Goal: Task Accomplishment & Management: Complete application form

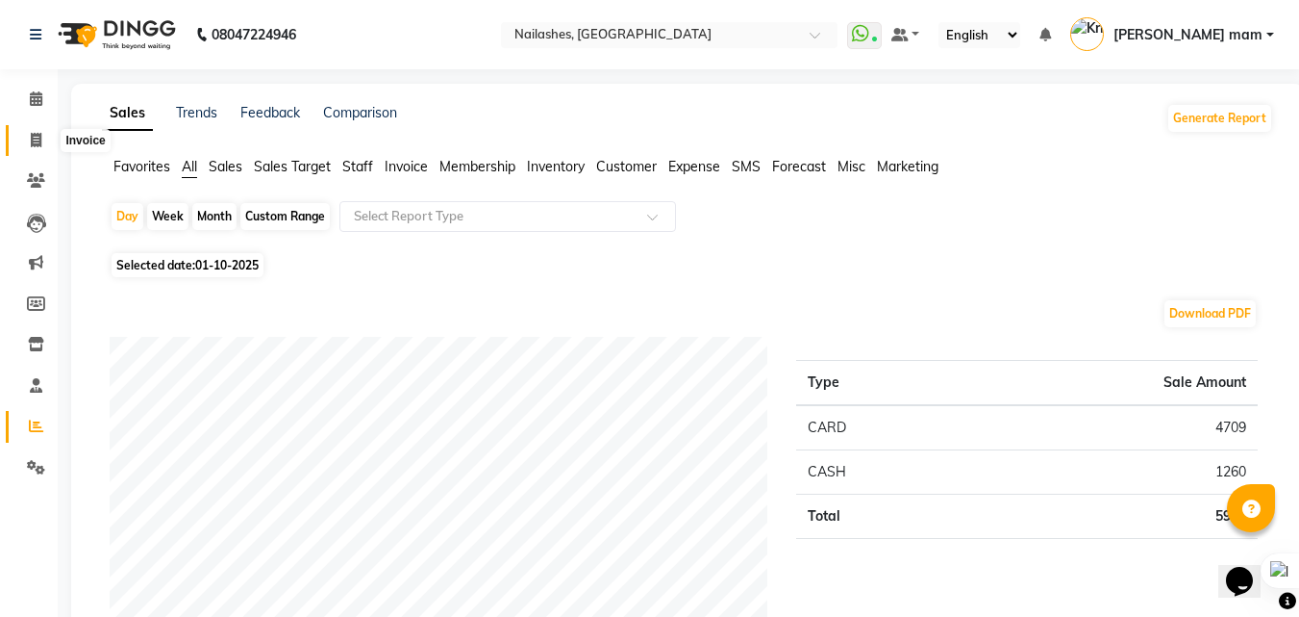
click at [37, 137] on icon at bounding box center [36, 140] width 11 height 14
select select "5759"
select select "service"
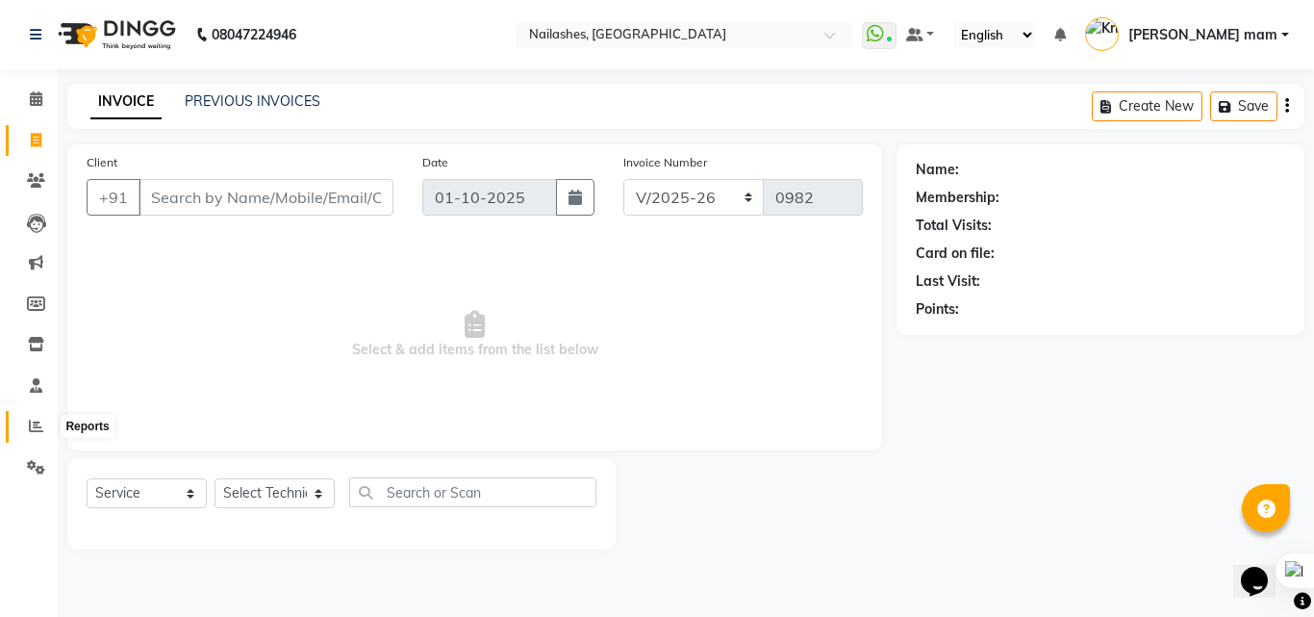
click at [38, 422] on icon at bounding box center [36, 425] width 14 height 14
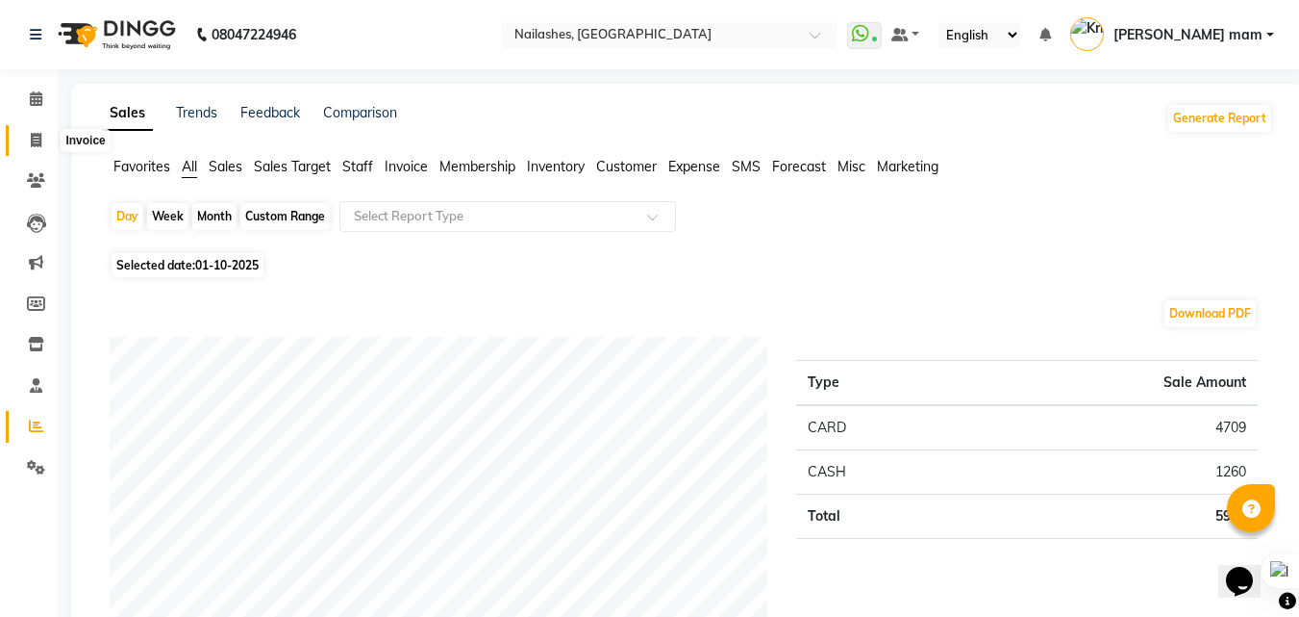
click at [28, 147] on span at bounding box center [36, 141] width 34 height 22
select select "service"
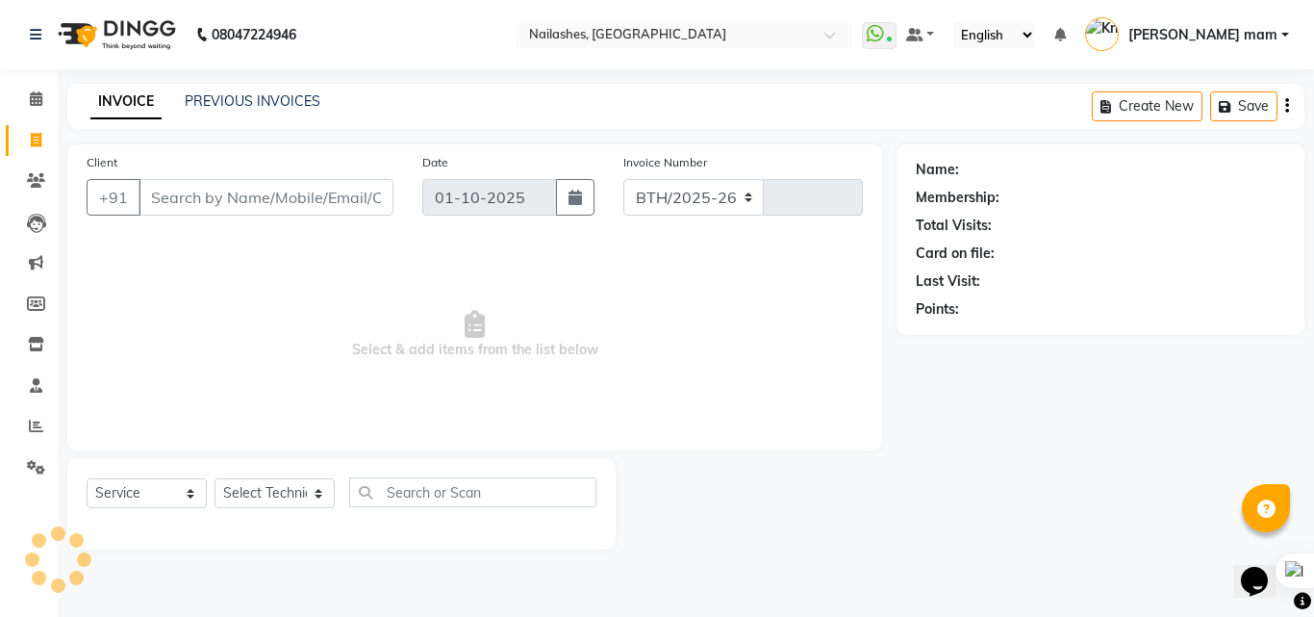
select select "5759"
type input "0982"
click at [209, 194] on input "Client" at bounding box center [265, 197] width 255 height 37
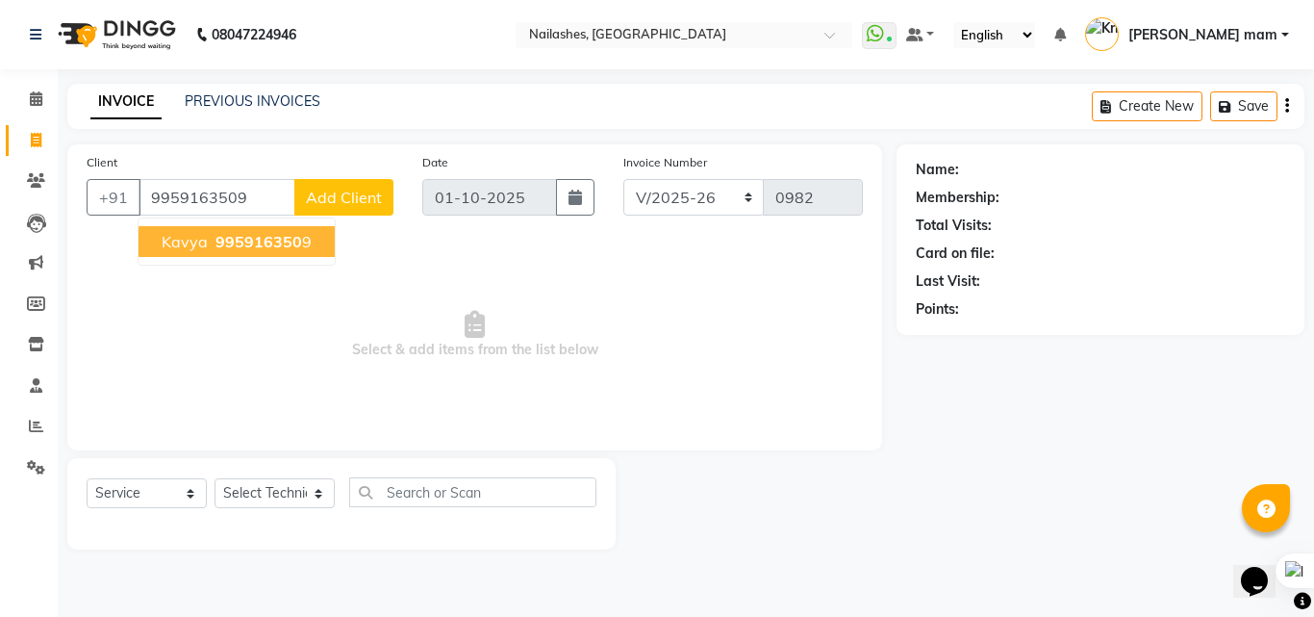
type input "9959163509"
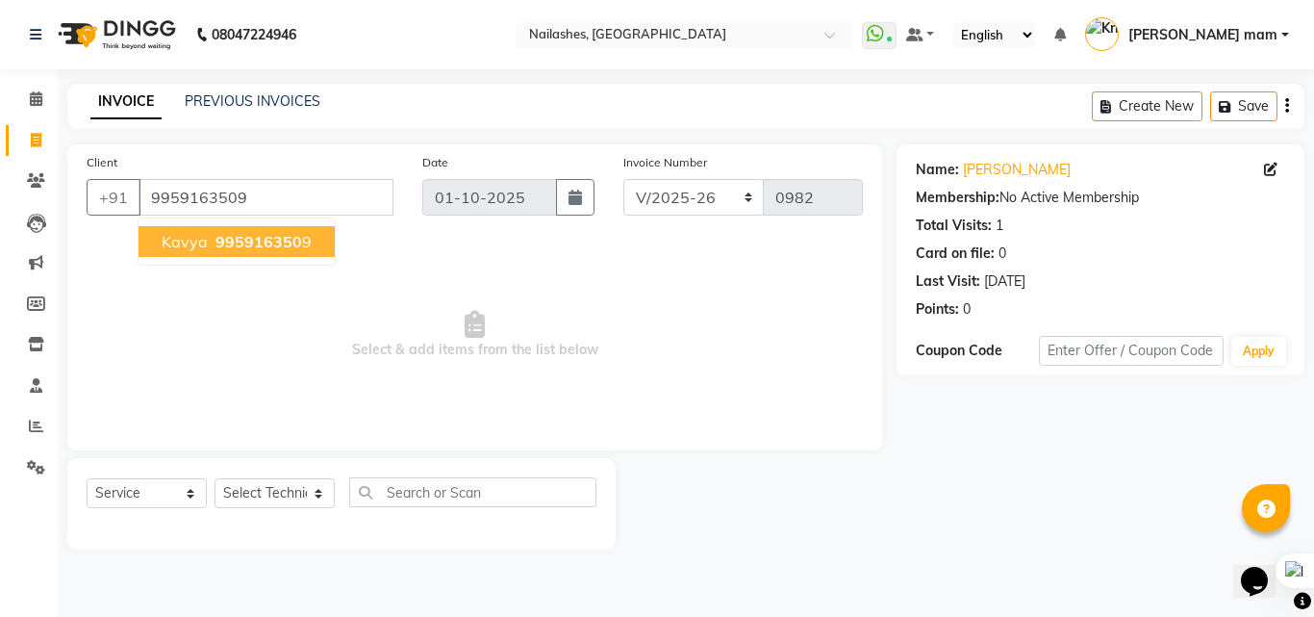
click at [224, 247] on span "995916350" at bounding box center [258, 241] width 87 height 19
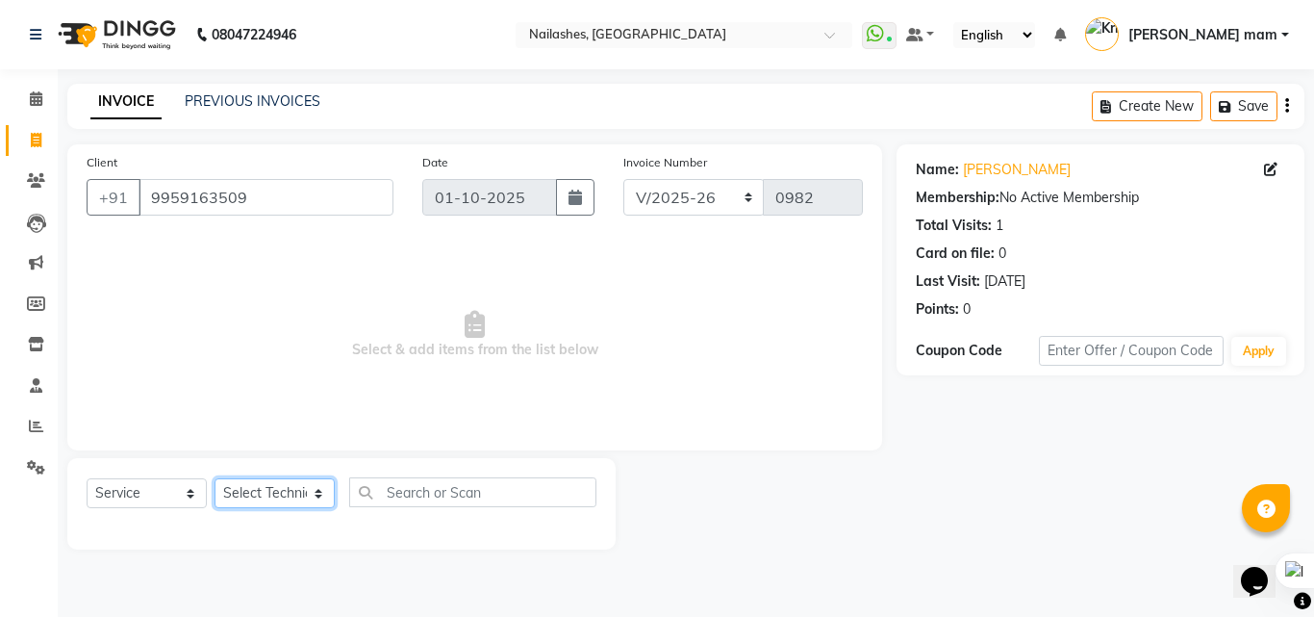
click at [318, 485] on select "Select Technician [PERSON_NAME] [PERSON_NAME] mam [PERSON_NAME]" at bounding box center [274, 493] width 120 height 30
select select "89529"
click at [214, 478] on select "Select Technician [PERSON_NAME] [PERSON_NAME] mam [PERSON_NAME]" at bounding box center [274, 493] width 120 height 30
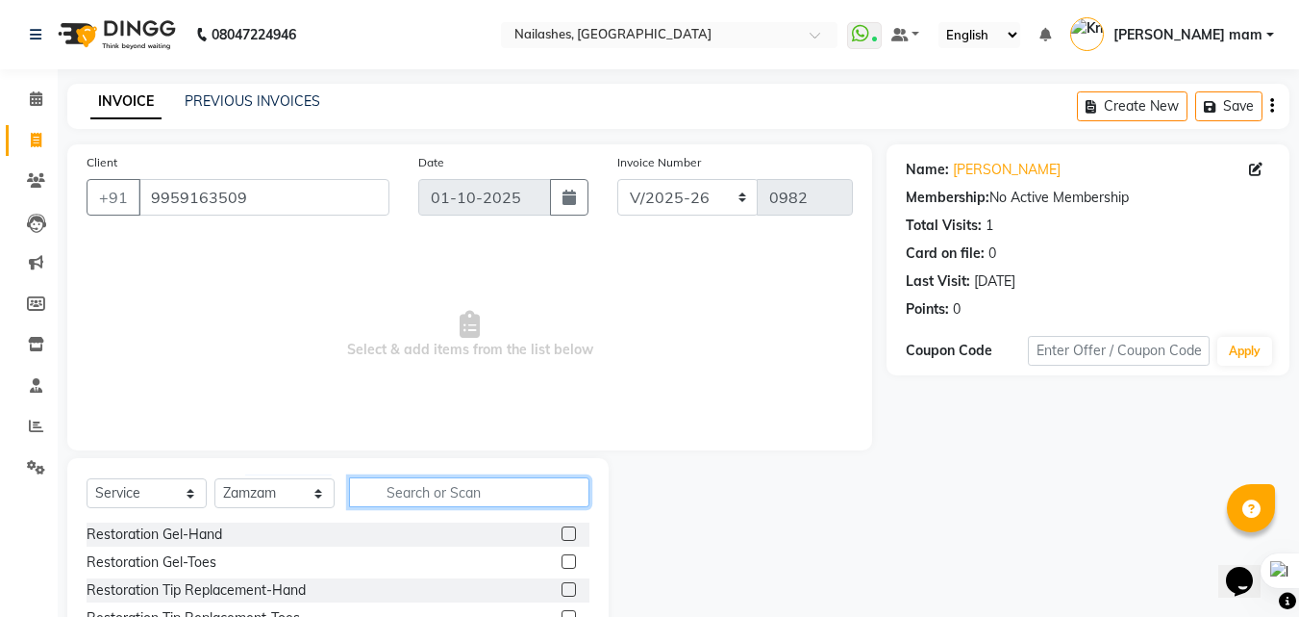
click at [400, 491] on input "text" at bounding box center [469, 492] width 240 height 30
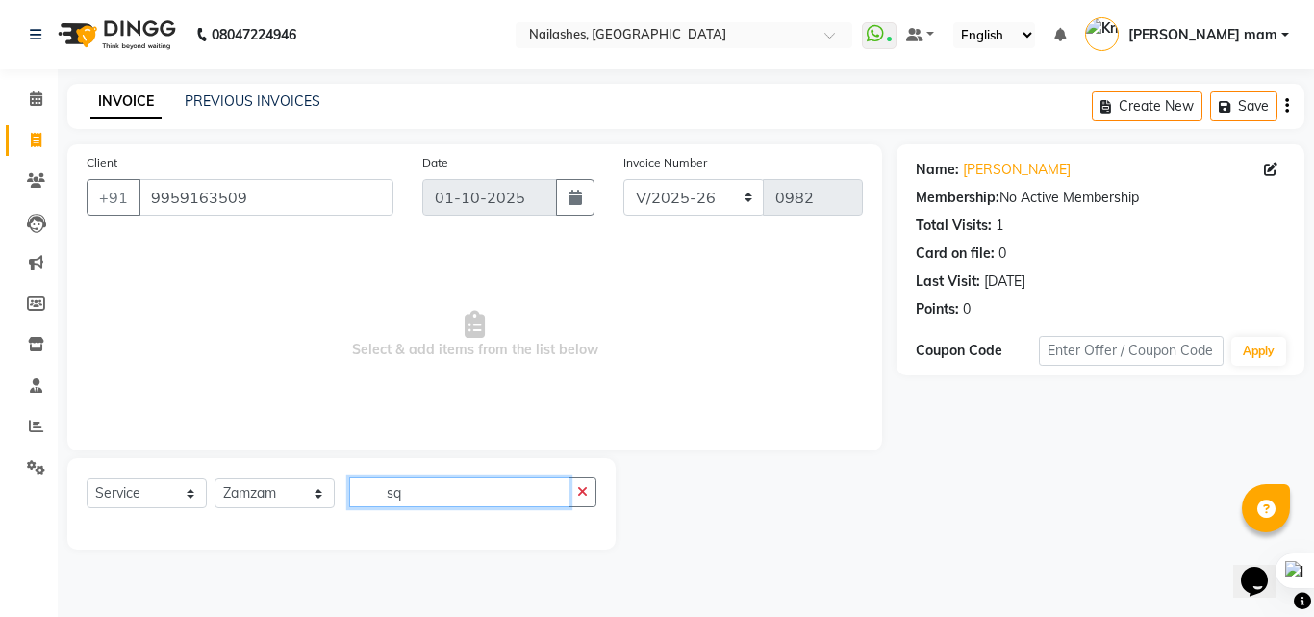
type input "s"
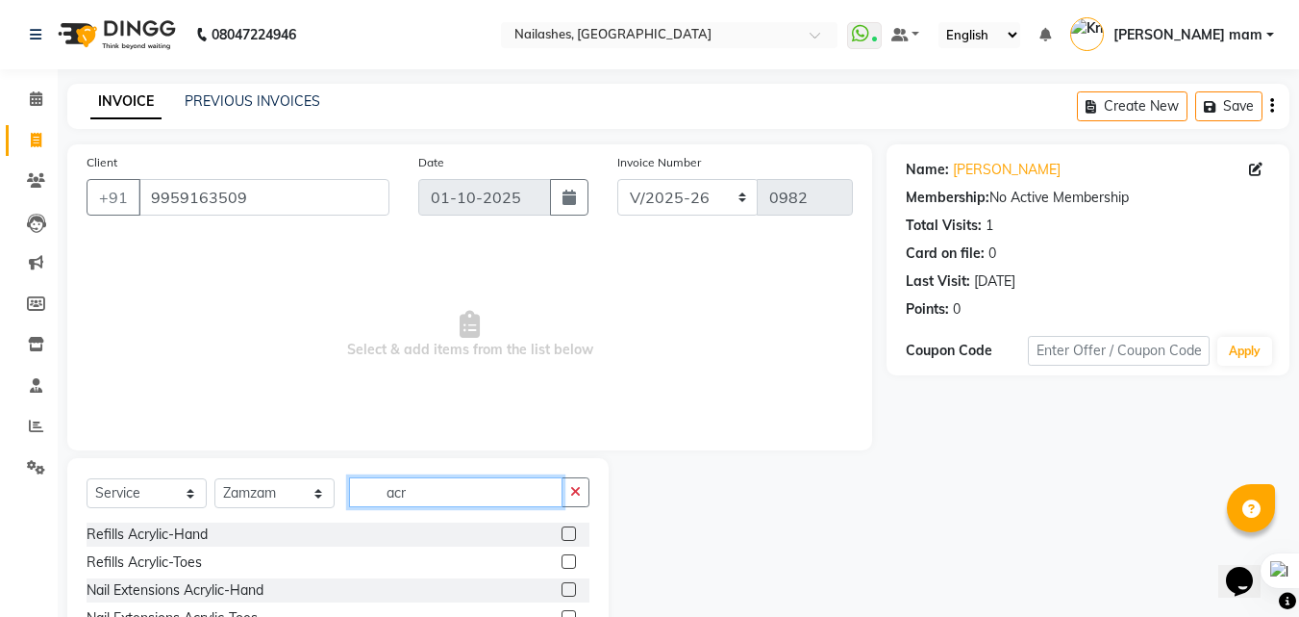
type input "acr"
click at [568, 589] on label at bounding box center [569, 589] width 14 height 14
click at [568, 589] on input "checkbox" at bounding box center [568, 590] width 13 height 13
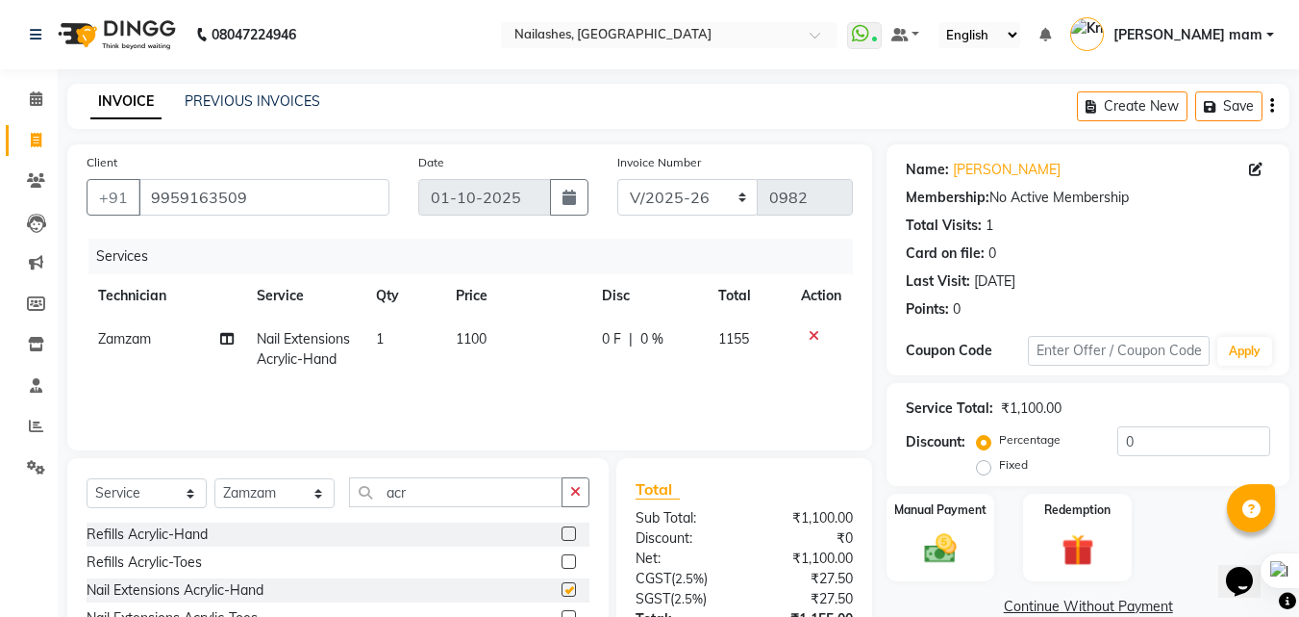
checkbox input "false"
click at [463, 332] on span "1100" at bounding box center [471, 338] width 31 height 17
select select "89529"
click at [500, 343] on td "1100" at bounding box center [517, 348] width 146 height 63
select select "89529"
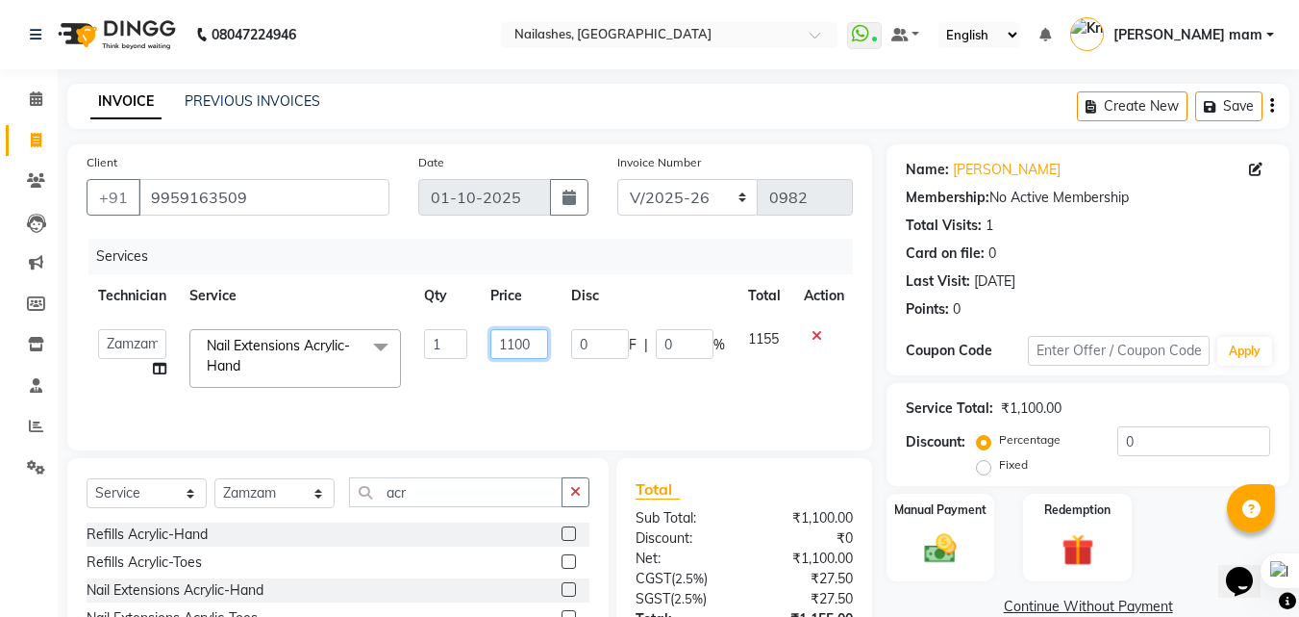
click at [521, 340] on input "1100" at bounding box center [520, 344] width 58 height 30
type input "1000"
click at [591, 400] on div "Services Technician Service Qty Price Disc Total Action Arshad ASHOLO Deepak [P…" at bounding box center [470, 335] width 767 height 192
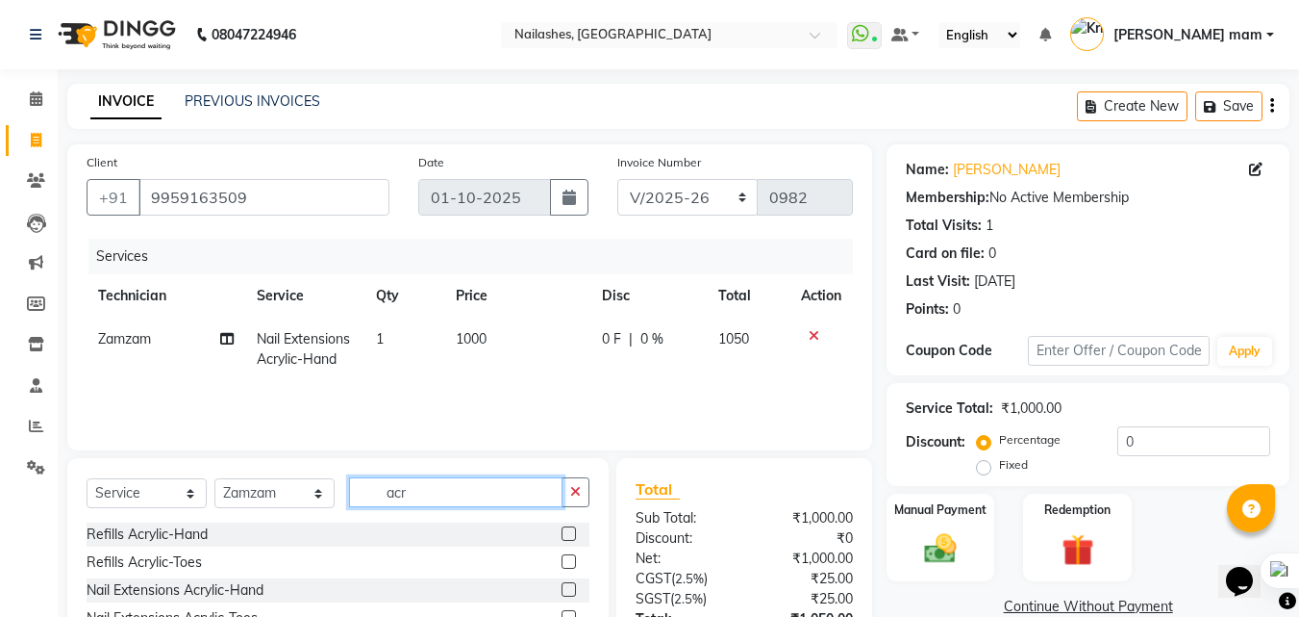
click at [472, 495] on input "acr" at bounding box center [456, 492] width 214 height 30
type input "a"
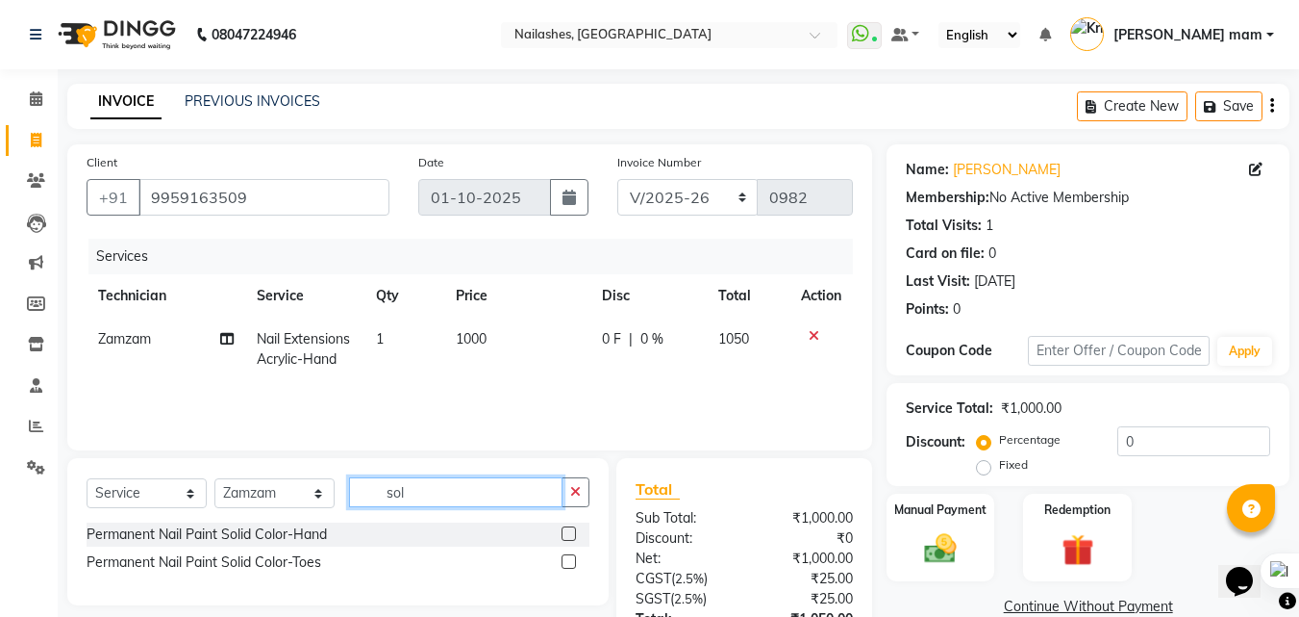
type input "sol"
click at [566, 526] on label at bounding box center [569, 533] width 14 height 14
click at [566, 528] on input "checkbox" at bounding box center [568, 534] width 13 height 13
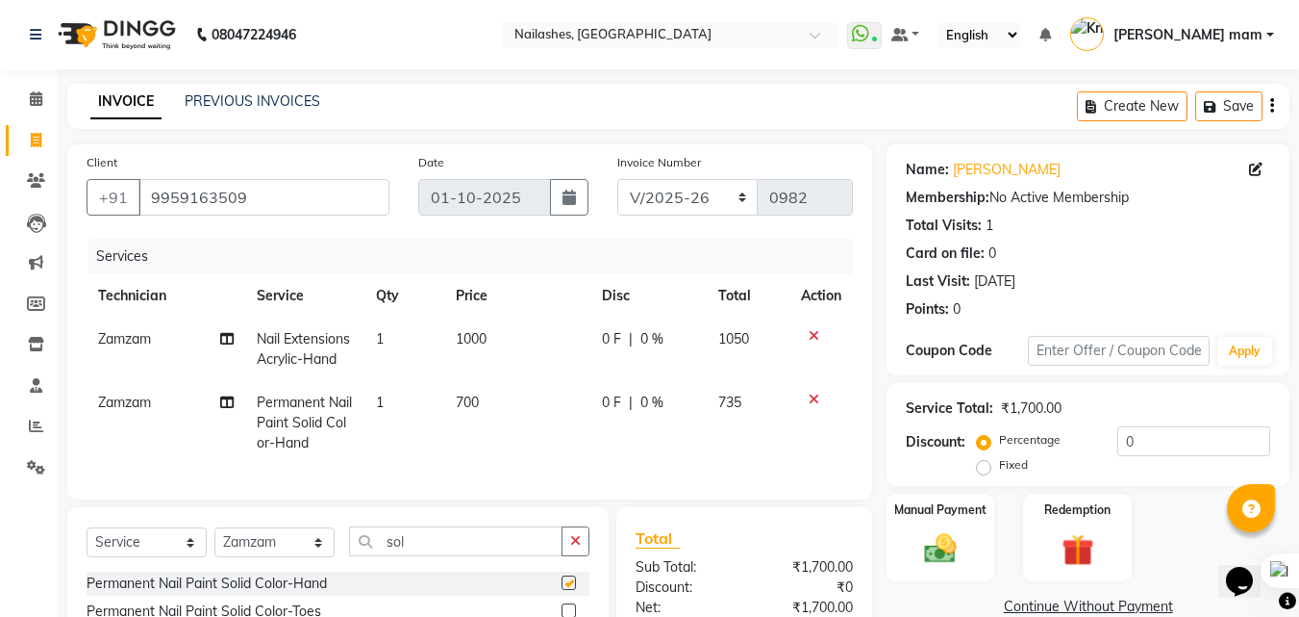
checkbox input "false"
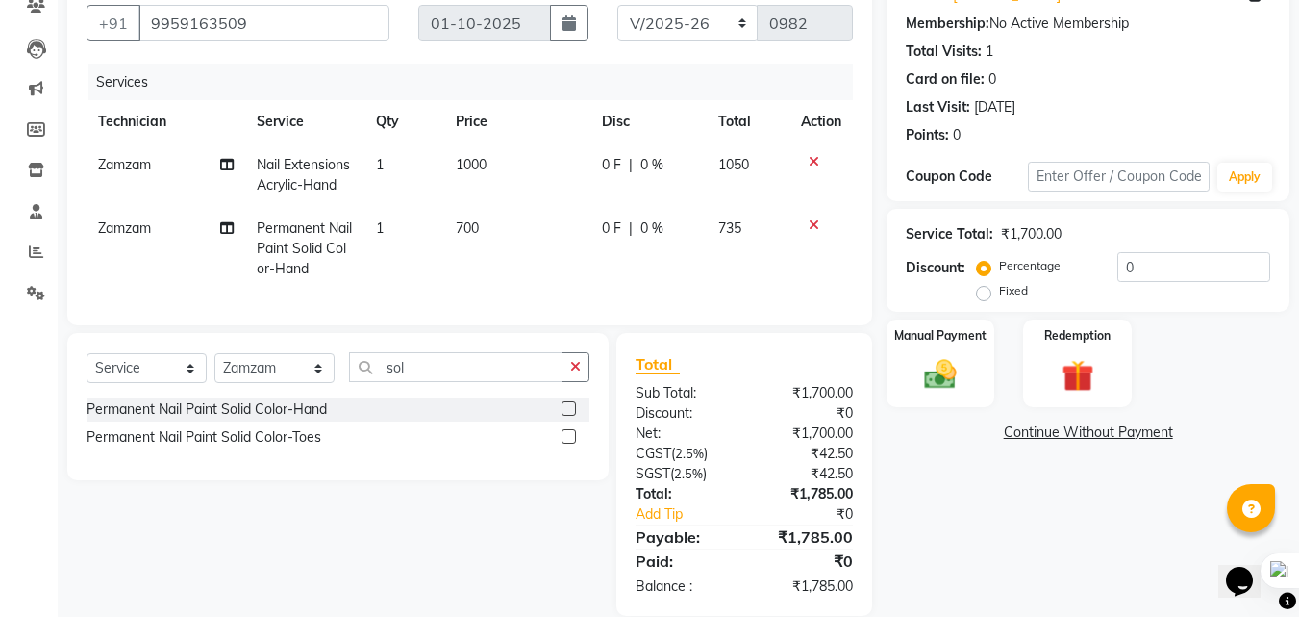
click at [462, 229] on span "700" at bounding box center [467, 227] width 23 height 17
select select "89529"
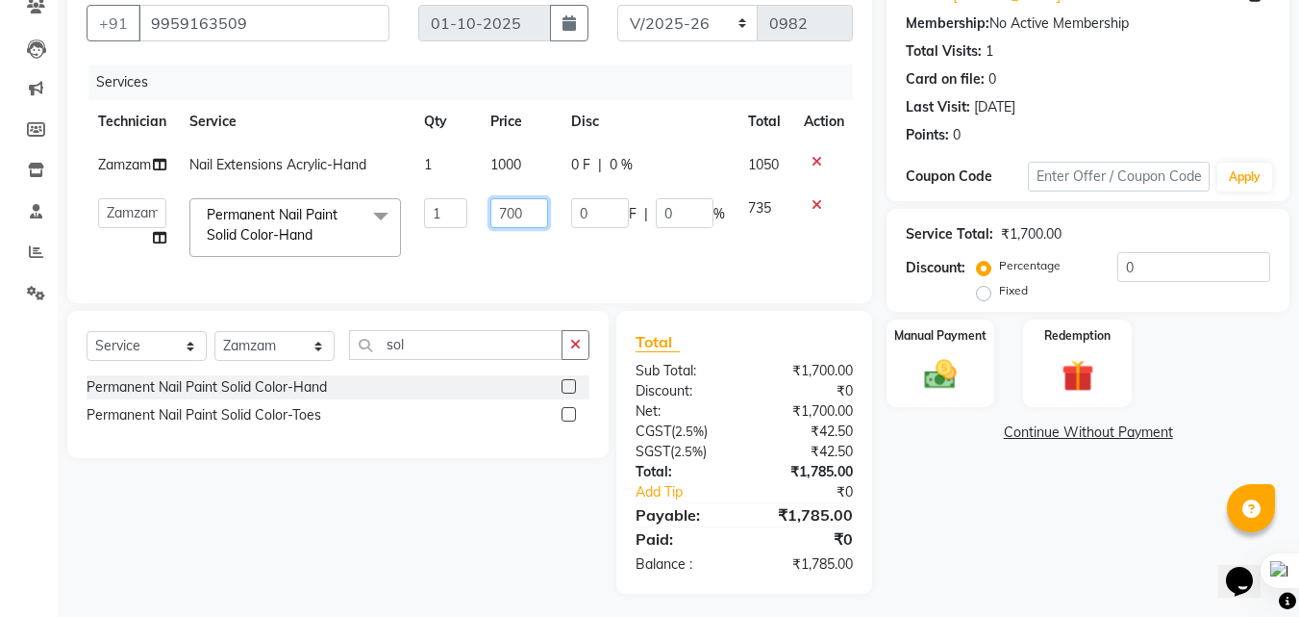
click at [503, 228] on input "700" at bounding box center [520, 213] width 58 height 30
type input "500"
click at [530, 268] on td "500" at bounding box center [519, 228] width 81 height 82
select select "89529"
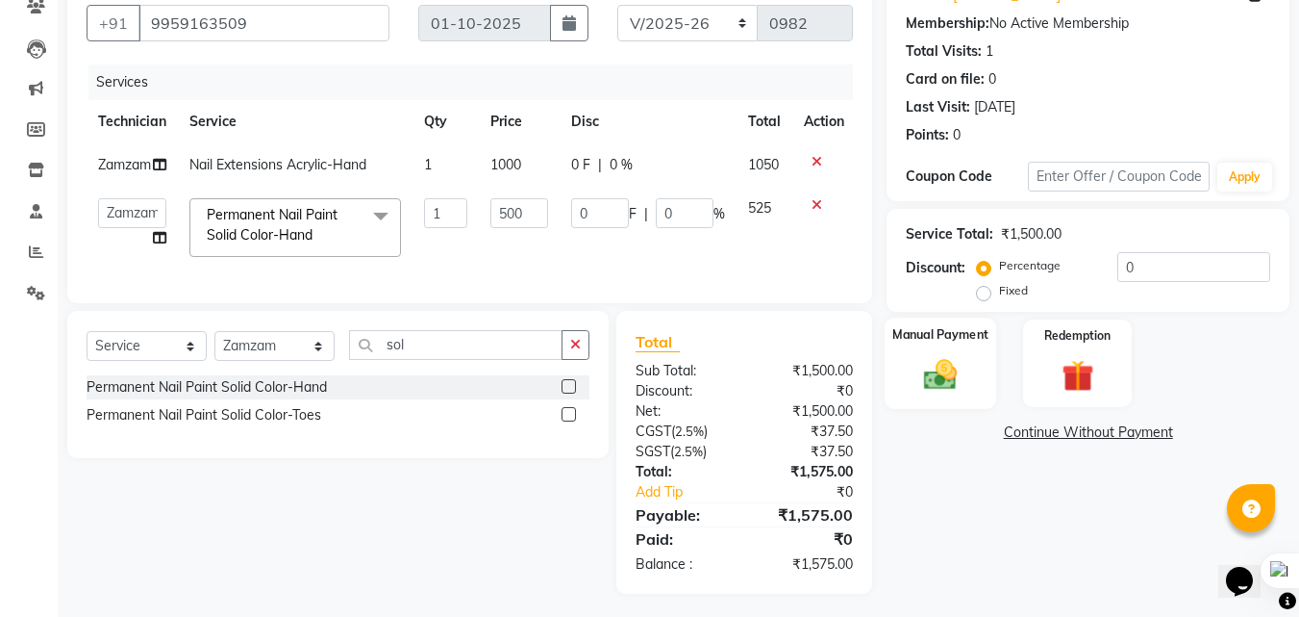
click at [906, 349] on div "Manual Payment" at bounding box center [941, 362] width 113 height 91
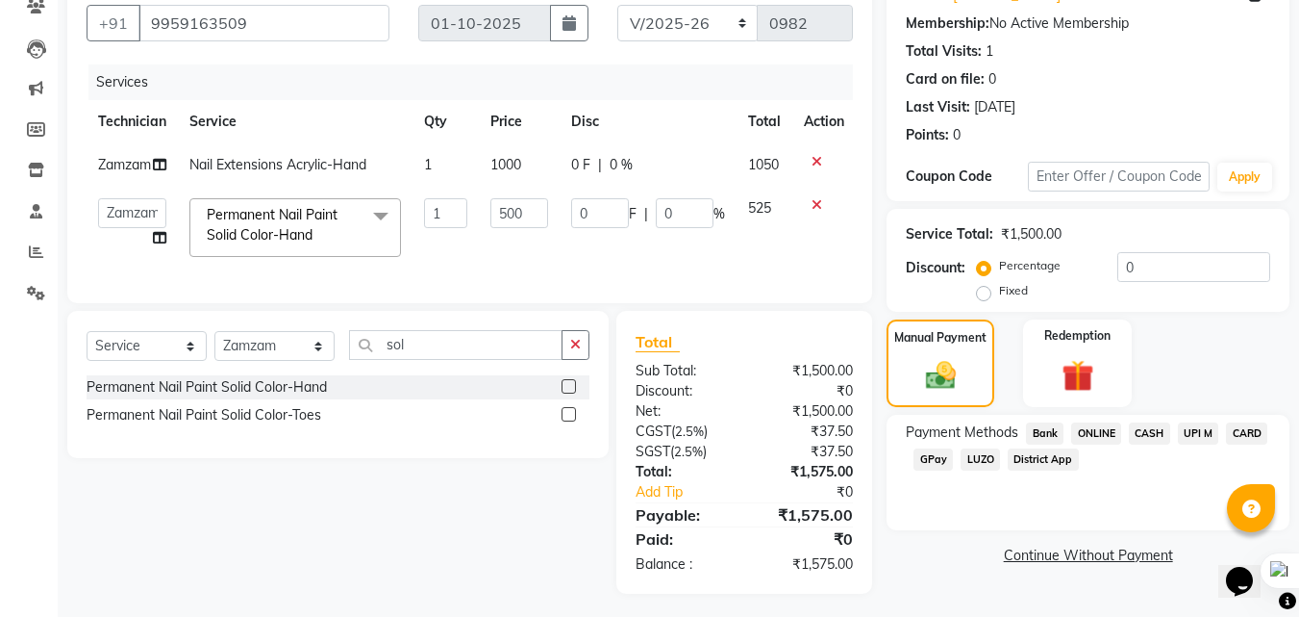
click at [1186, 437] on span "UPI M" at bounding box center [1198, 433] width 41 height 22
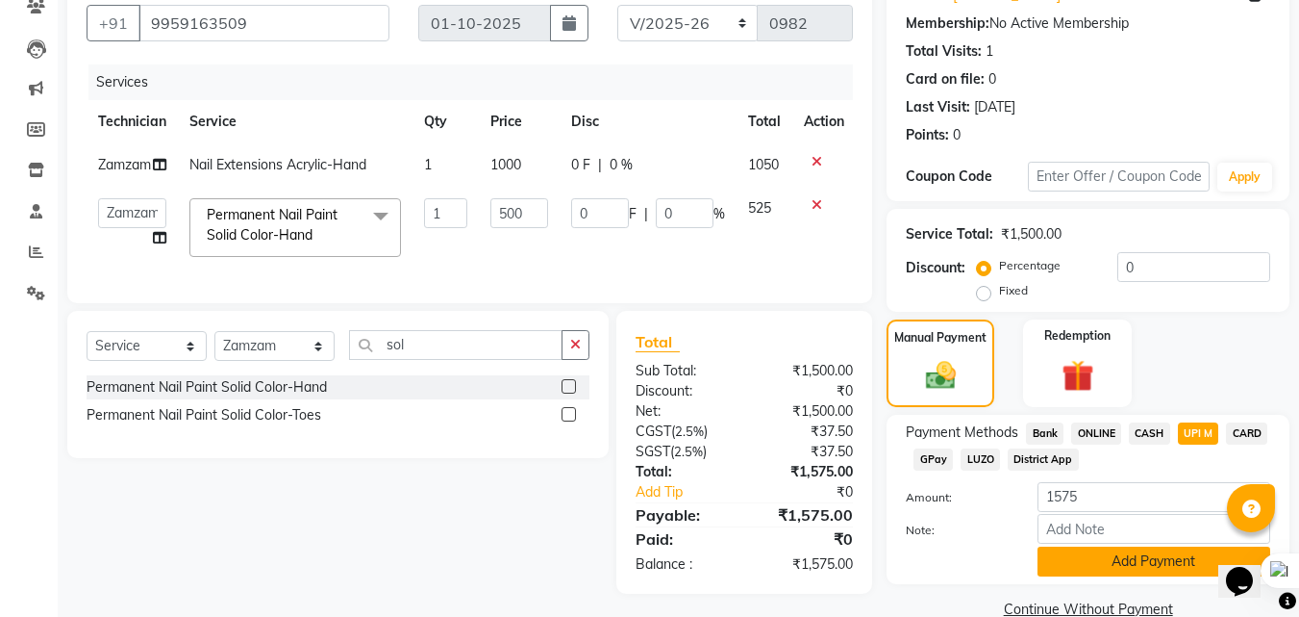
click at [1132, 566] on button "Add Payment" at bounding box center [1154, 561] width 233 height 30
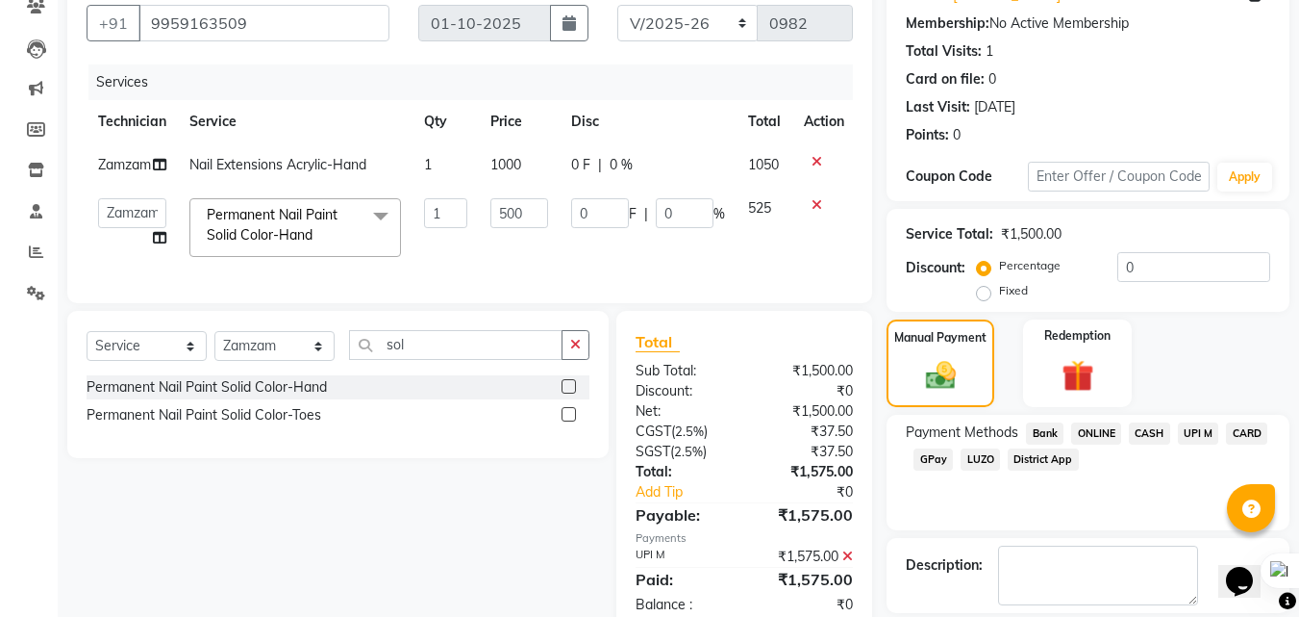
scroll to position [264, 0]
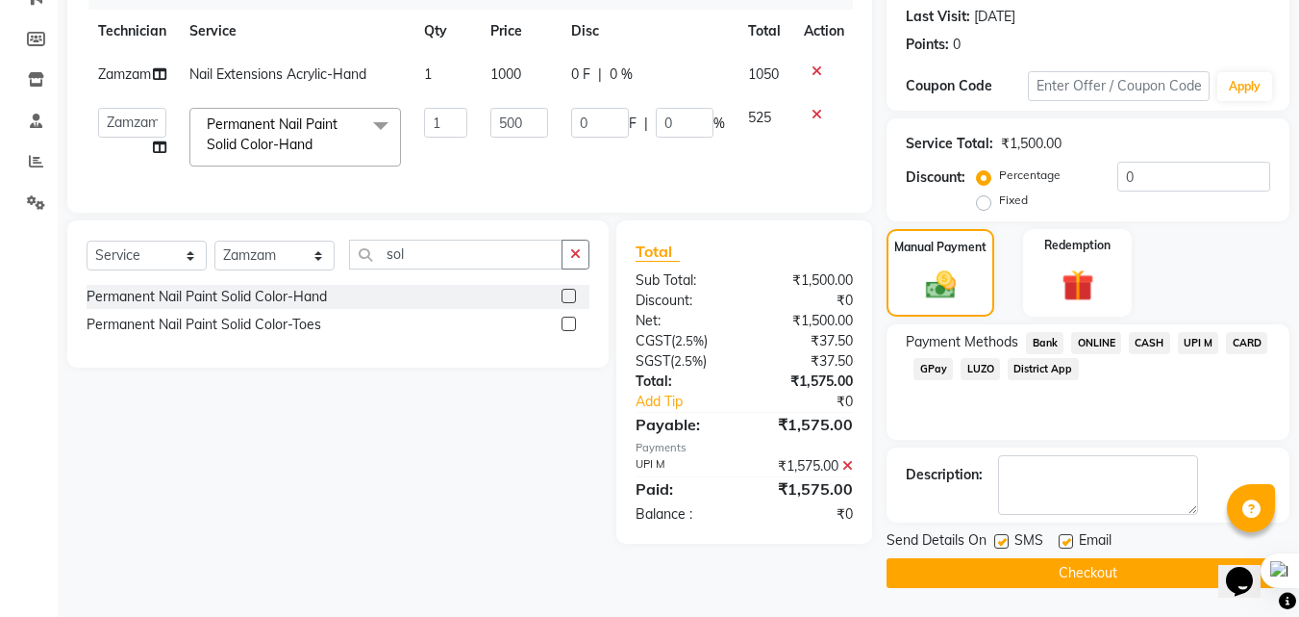
click at [1033, 580] on button "Checkout" at bounding box center [1088, 573] width 403 height 30
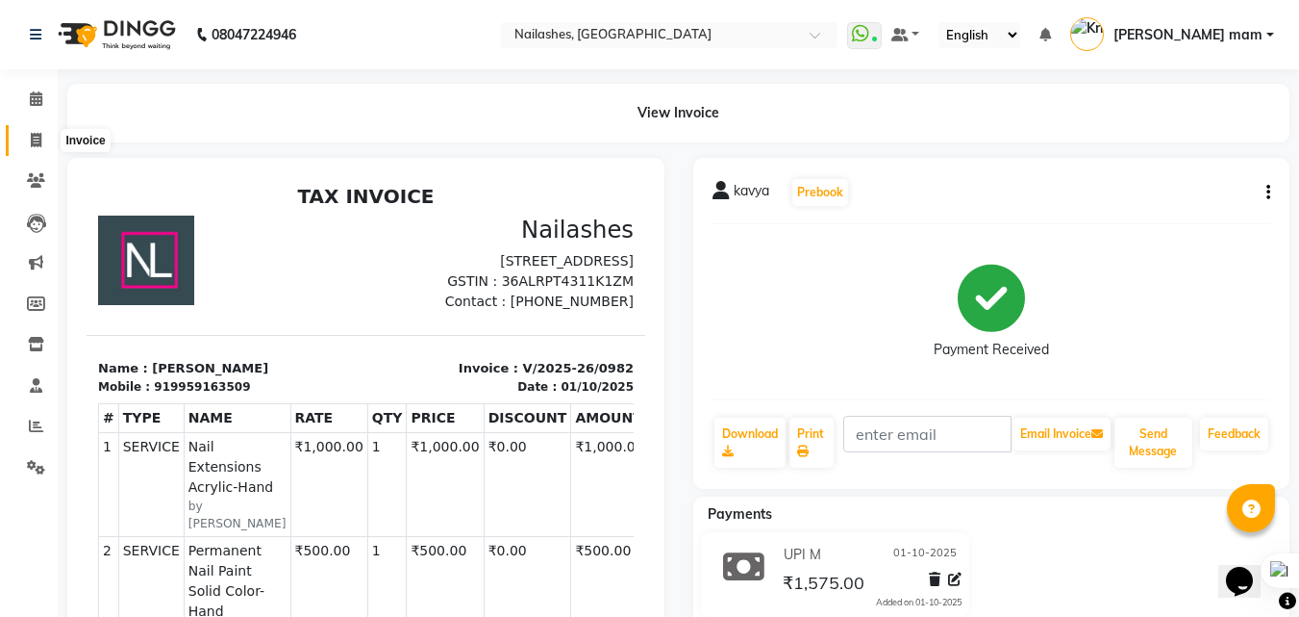
click at [31, 143] on icon at bounding box center [36, 140] width 11 height 14
select select "service"
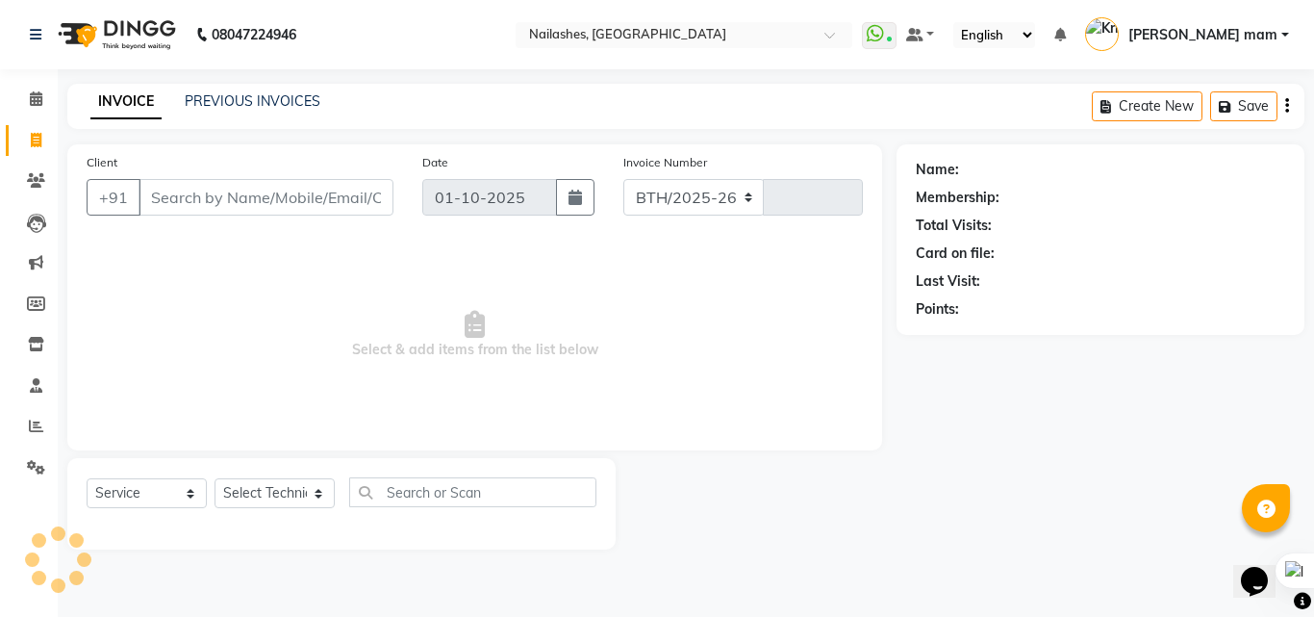
select select "5759"
type input "0983"
click at [200, 196] on input "Client" at bounding box center [265, 197] width 255 height 37
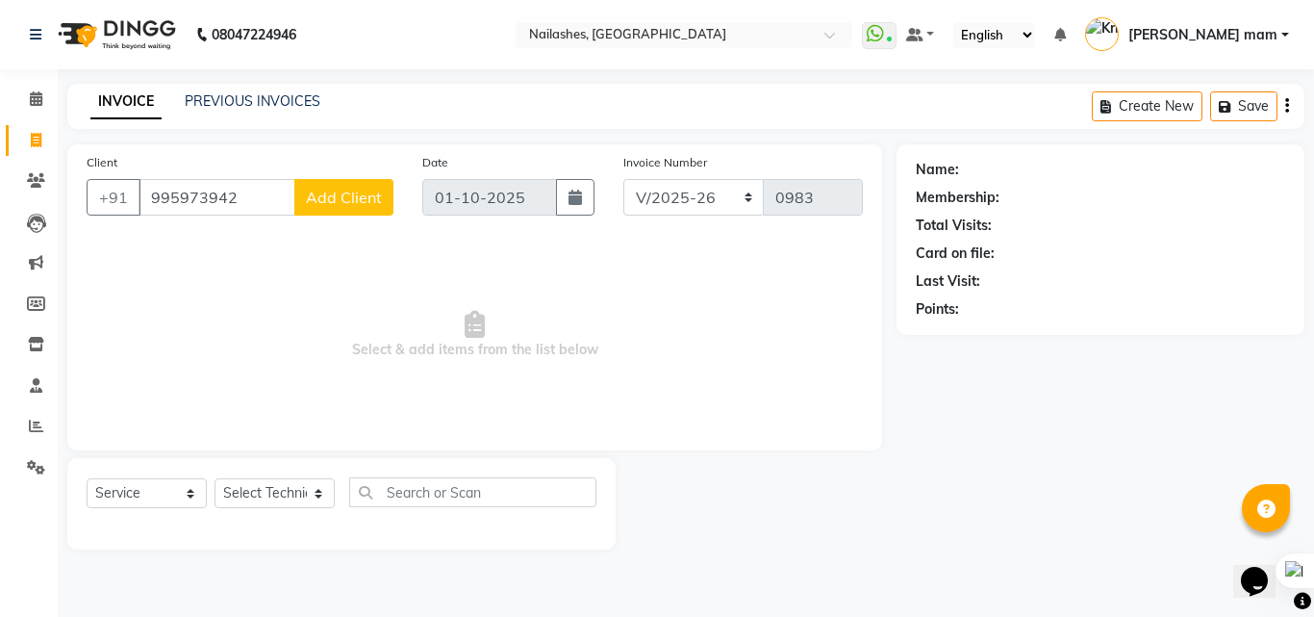
type input "995973942"
click at [358, 204] on span "Add Client" at bounding box center [344, 197] width 76 height 19
select select "21"
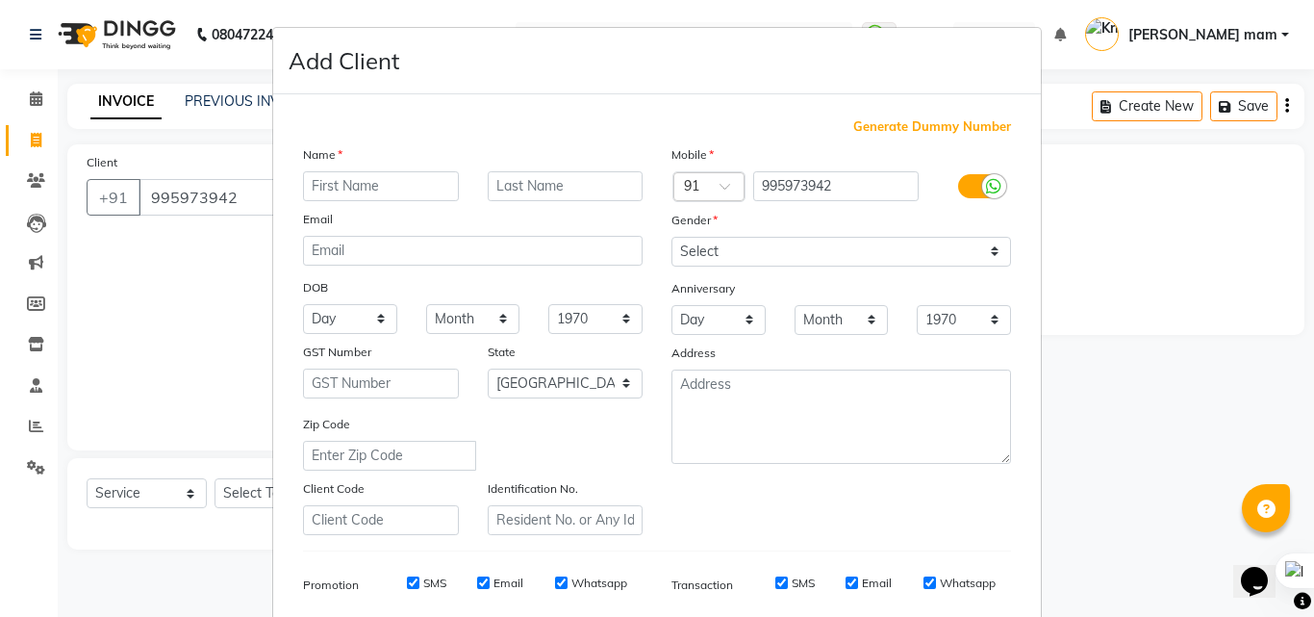
type input "s"
type input "[PERSON_NAME]"
click at [783, 245] on select "Select [DEMOGRAPHIC_DATA] [DEMOGRAPHIC_DATA] Other Prefer Not To Say" at bounding box center [841, 252] width 340 height 30
select select "[DEMOGRAPHIC_DATA]"
click at [671, 237] on select "Select [DEMOGRAPHIC_DATA] [DEMOGRAPHIC_DATA] Other Prefer Not To Say" at bounding box center [841, 252] width 340 height 30
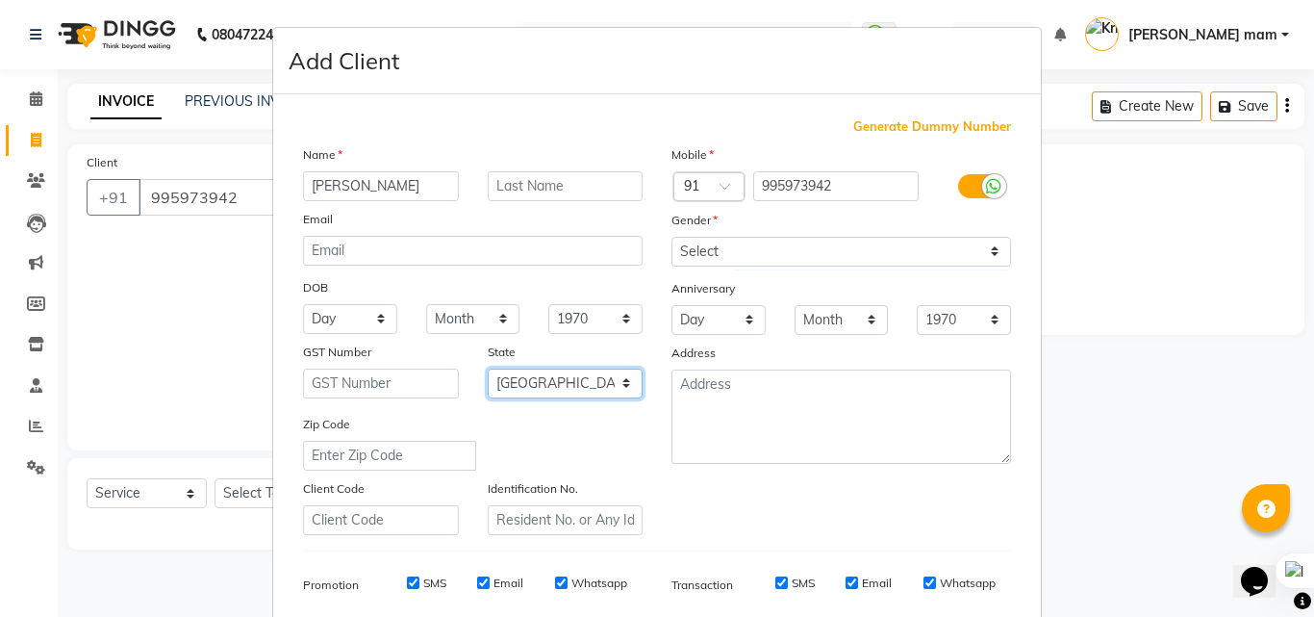
click at [581, 388] on select "Select [GEOGRAPHIC_DATA] [GEOGRAPHIC_DATA] [GEOGRAPHIC_DATA] [GEOGRAPHIC_DATA] …" at bounding box center [566, 383] width 156 height 30
select select "36"
click at [488, 368] on select "Select [GEOGRAPHIC_DATA] [GEOGRAPHIC_DATA] [GEOGRAPHIC_DATA] [GEOGRAPHIC_DATA] …" at bounding box center [566, 383] width 156 height 30
click at [477, 587] on input "Email" at bounding box center [483, 582] width 13 height 13
checkbox input "false"
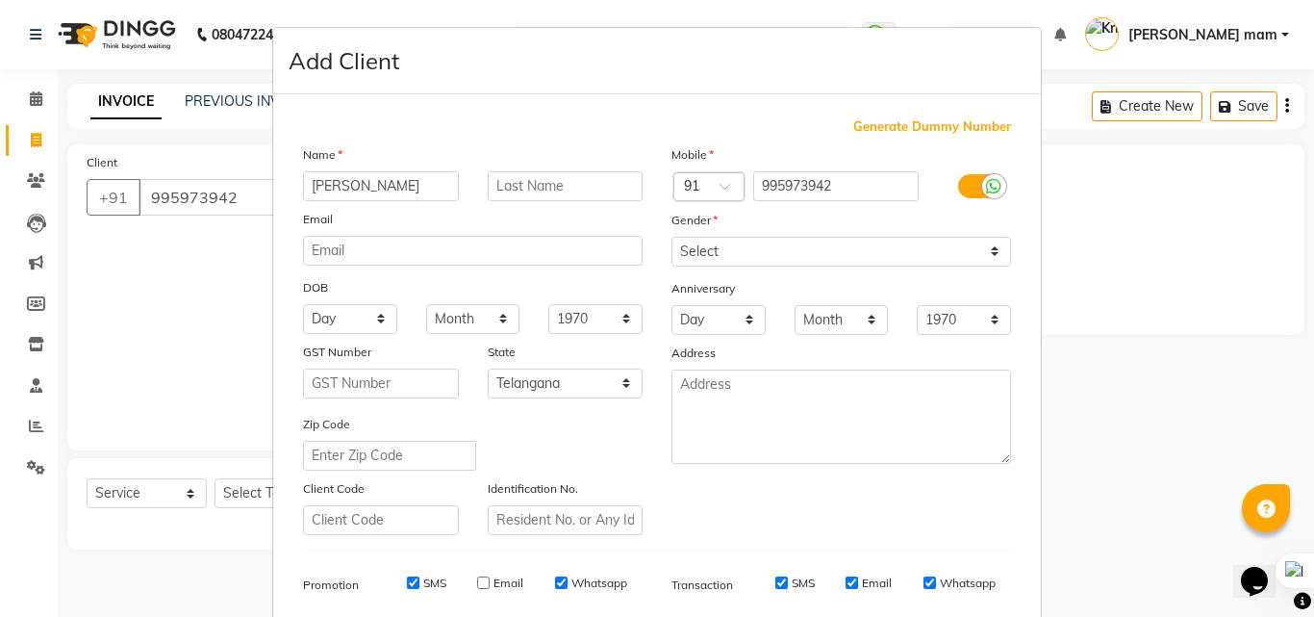
click at [845, 586] on input "Email" at bounding box center [851, 582] width 13 height 13
checkbox input "false"
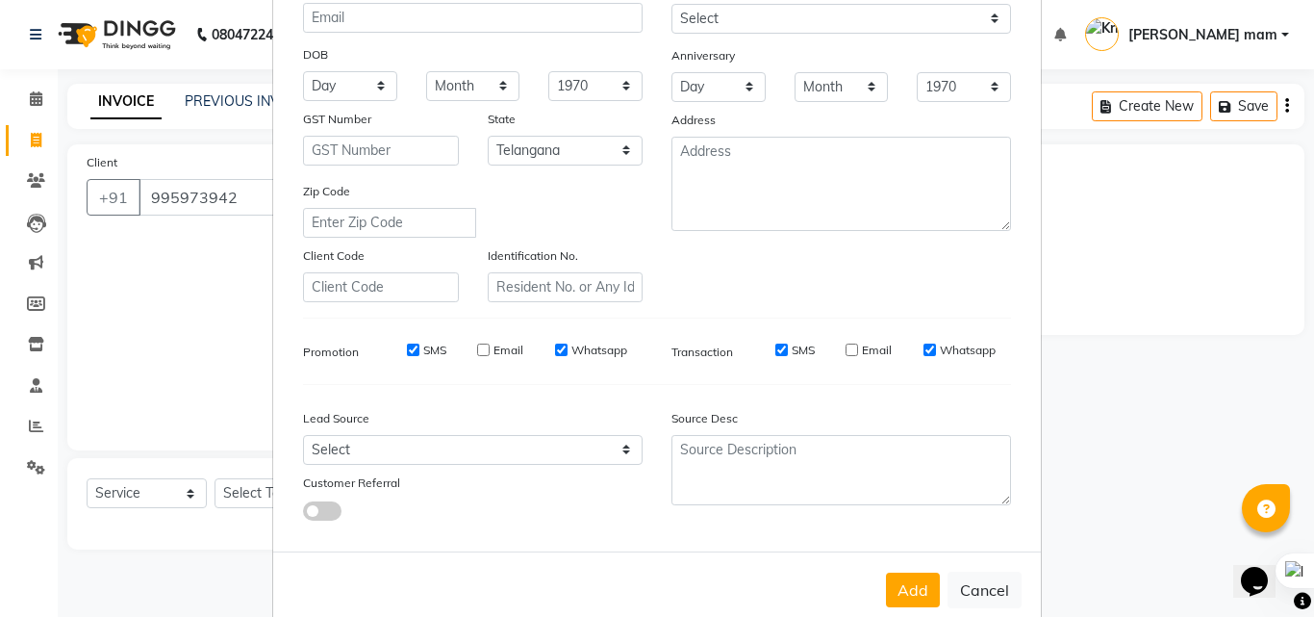
scroll to position [271, 0]
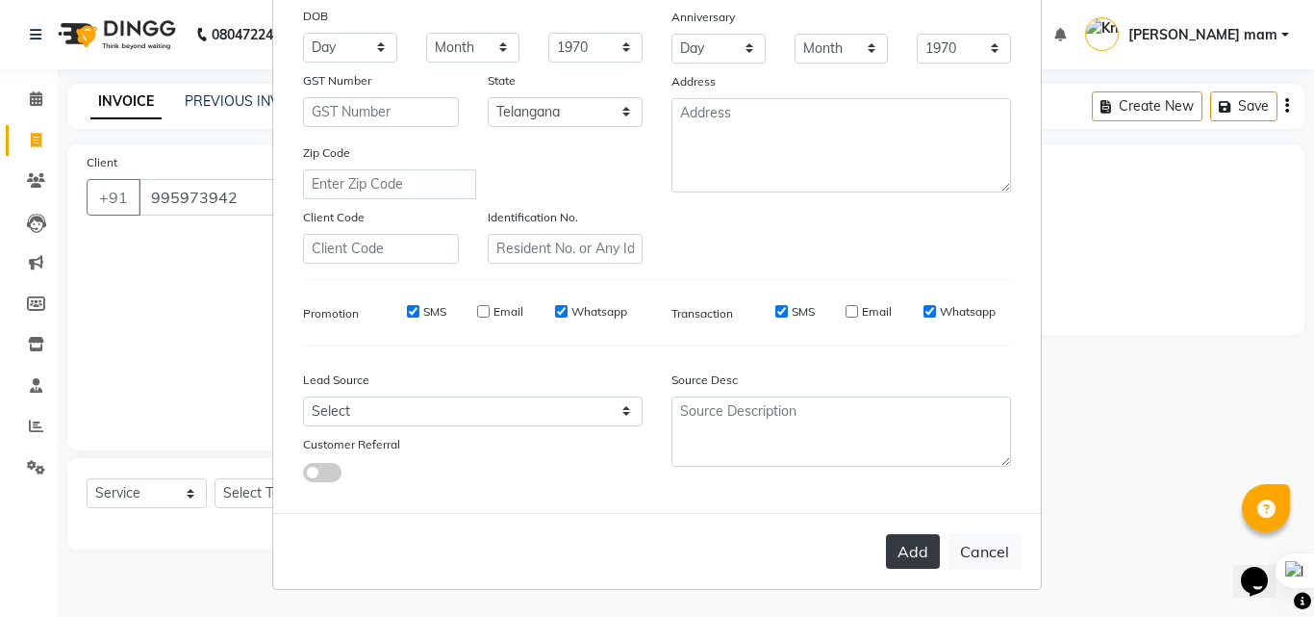
click at [892, 555] on button "Add" at bounding box center [913, 551] width 54 height 35
click at [899, 547] on button "Add" at bounding box center [913, 551] width 54 height 35
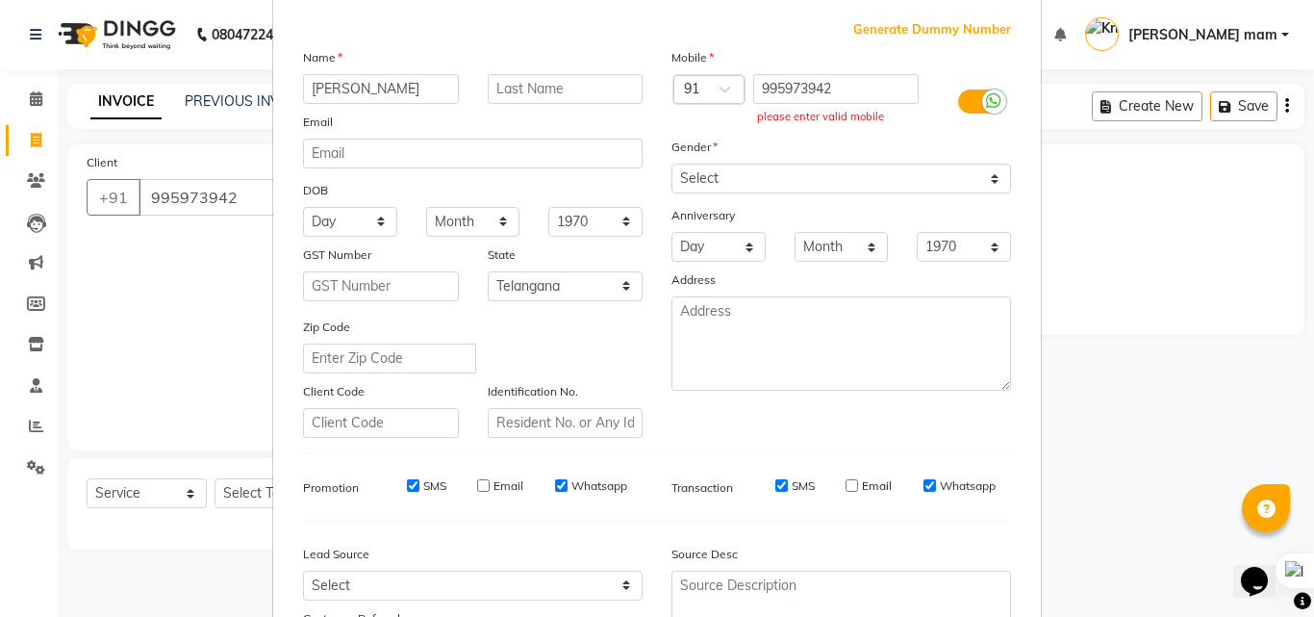
scroll to position [94, 0]
click at [832, 89] on input "995973942" at bounding box center [836, 92] width 166 height 30
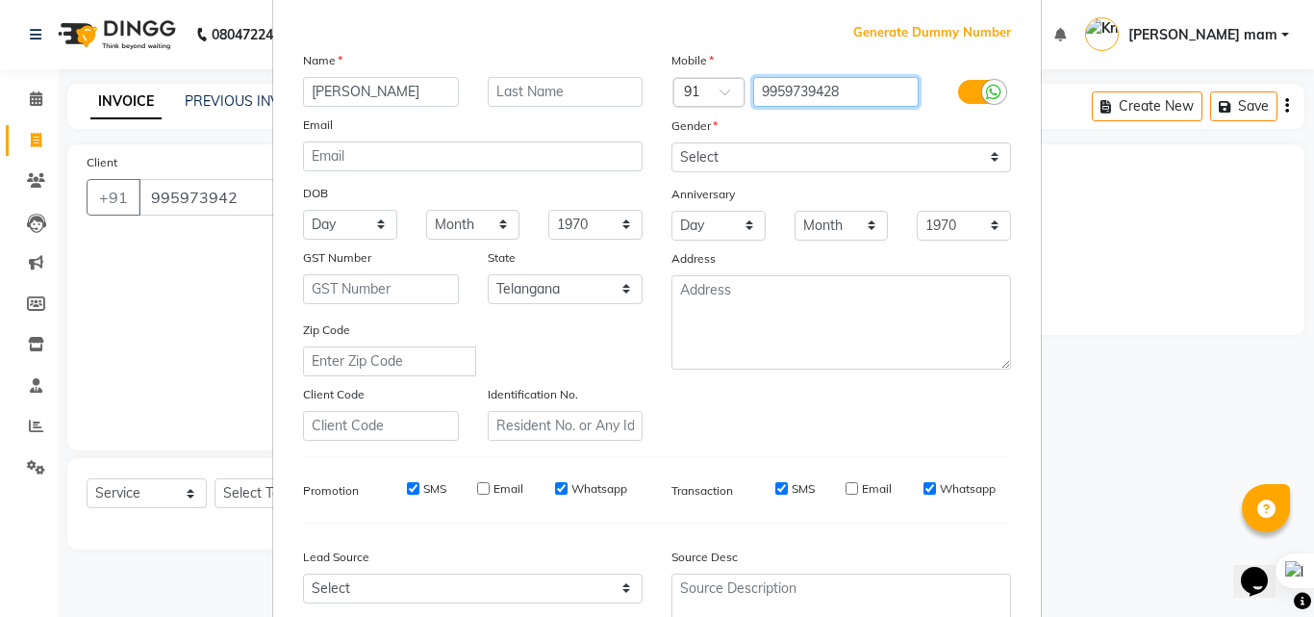
type input "9959739428"
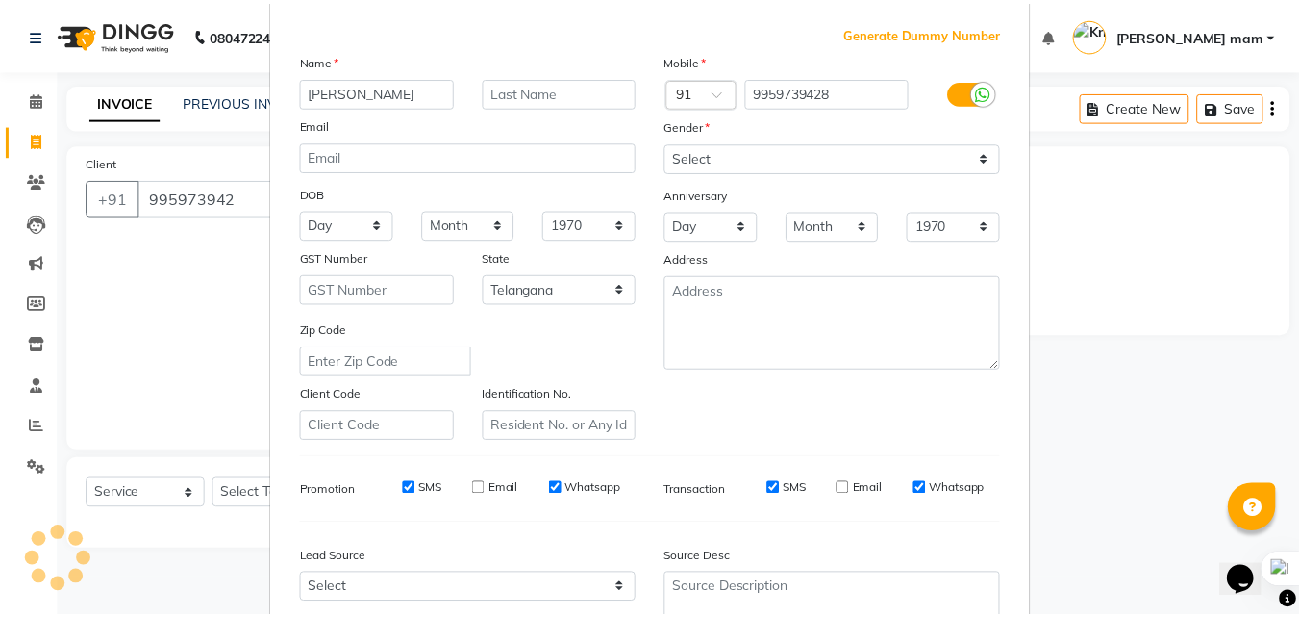
scroll to position [271, 0]
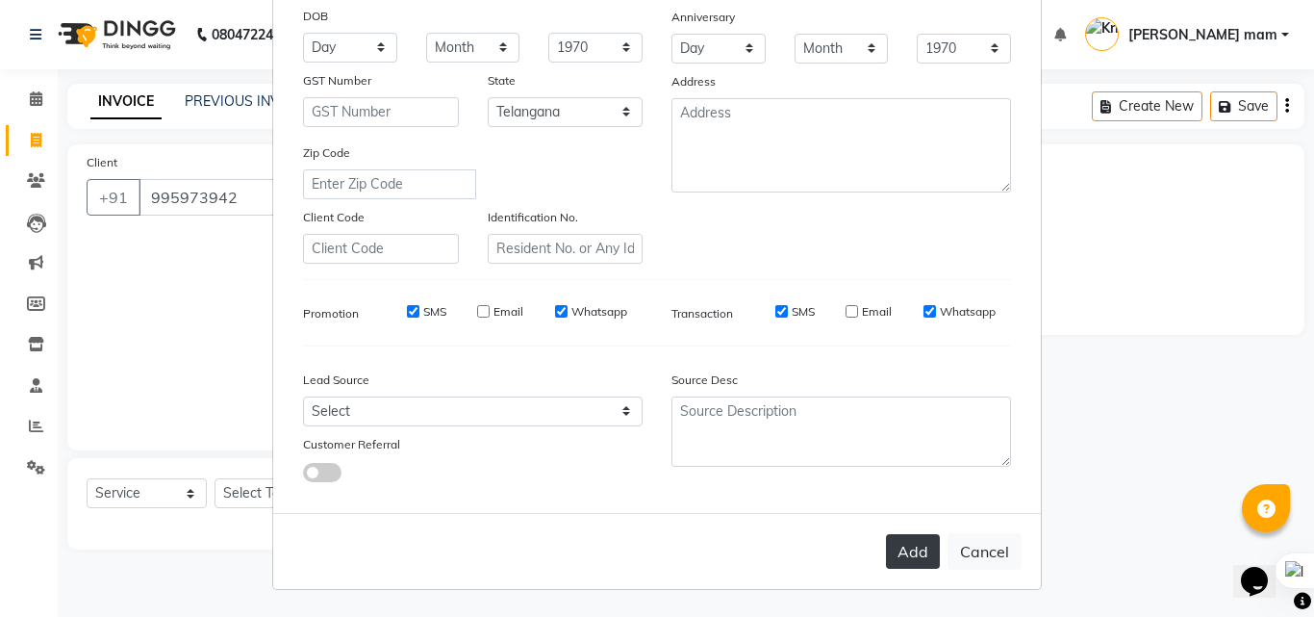
click at [905, 551] on button "Add" at bounding box center [913, 551] width 54 height 35
type input "9959739428"
select select
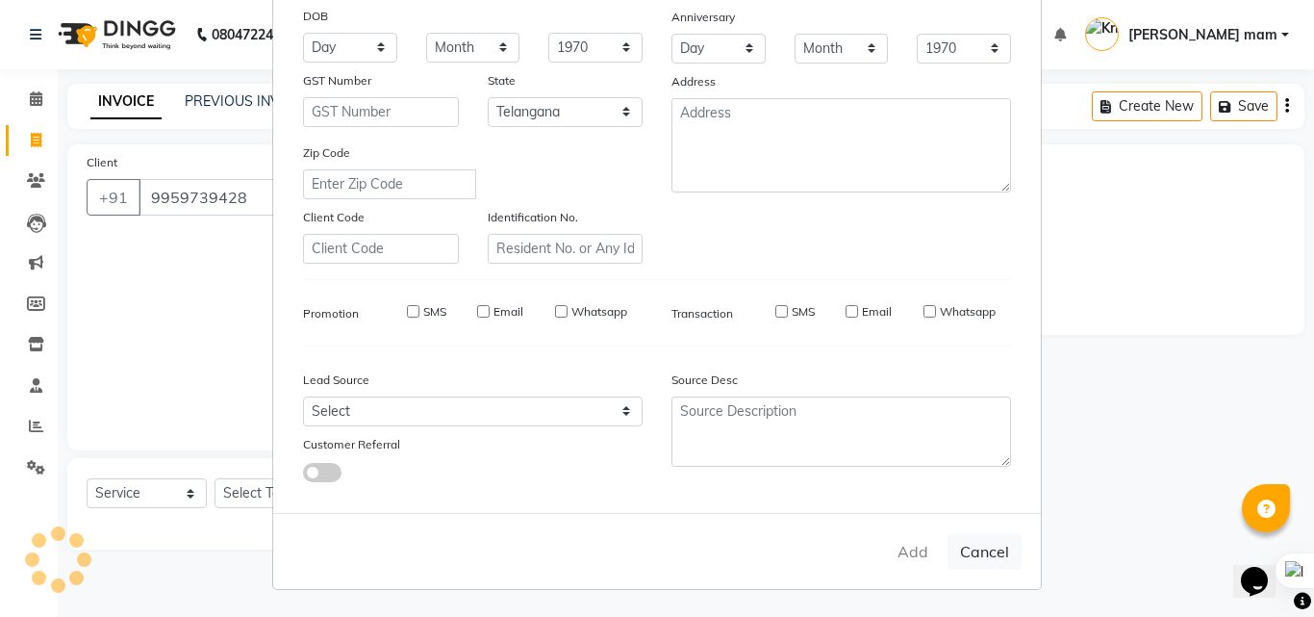
select select "null"
select select
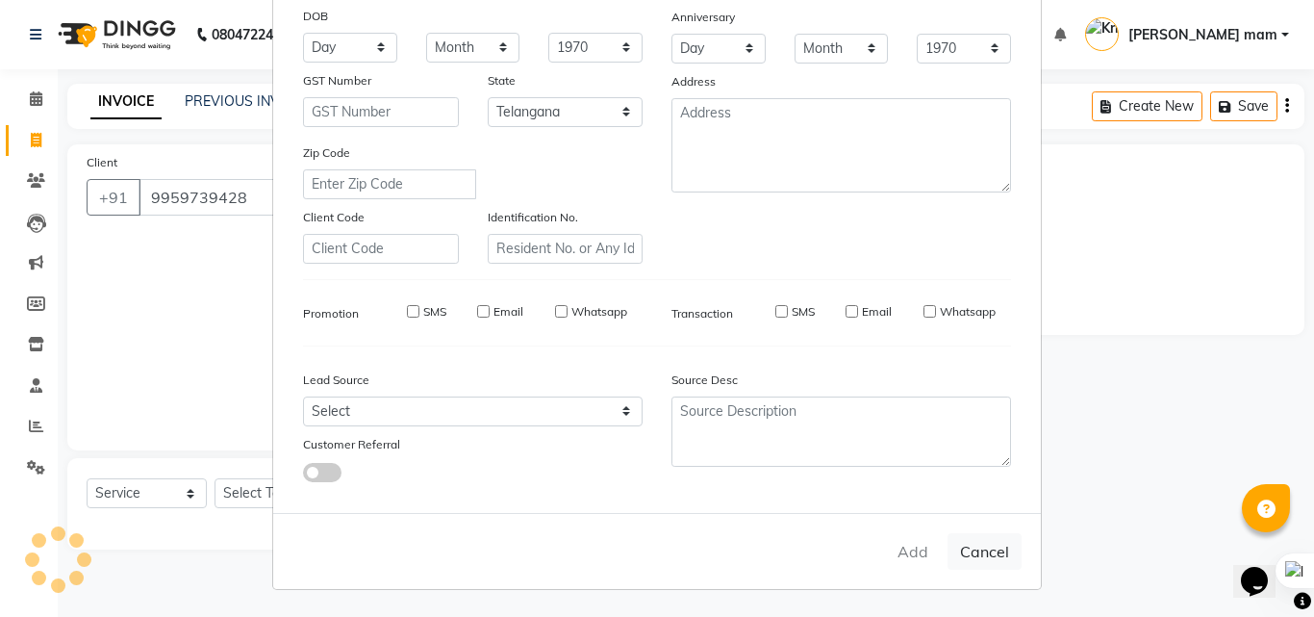
checkbox input "false"
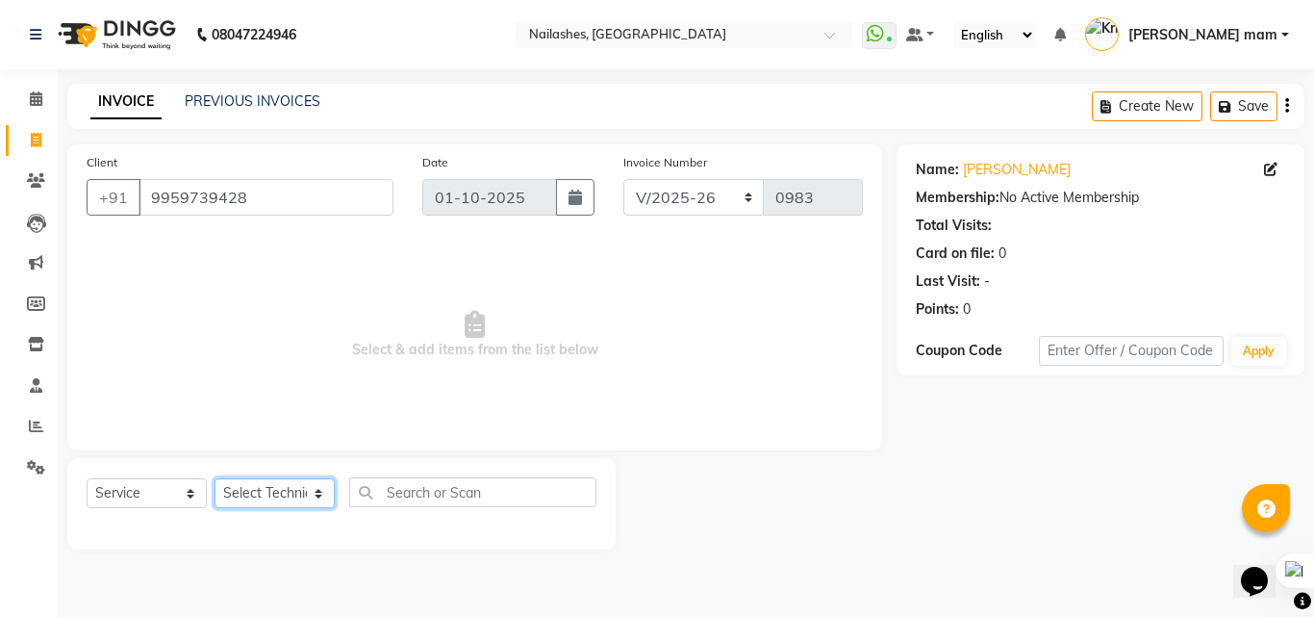
click at [314, 500] on select "Select Technician [PERSON_NAME] [PERSON_NAME] mam [PERSON_NAME]" at bounding box center [274, 493] width 120 height 30
click at [291, 487] on select "Select Technician [PERSON_NAME] [PERSON_NAME] mam [PERSON_NAME]" at bounding box center [274, 493] width 120 height 30
select select "39885"
click at [214, 478] on select "Select Technician [PERSON_NAME] [PERSON_NAME] mam [PERSON_NAME]" at bounding box center [274, 493] width 120 height 30
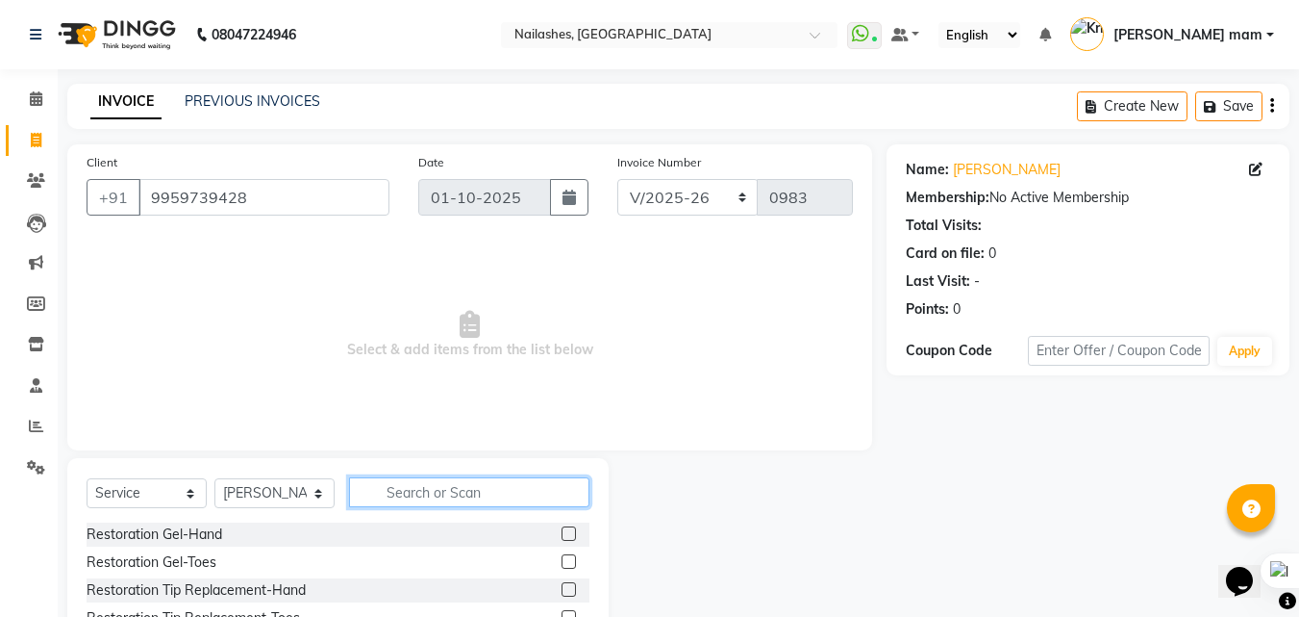
click at [451, 491] on input "text" at bounding box center [469, 492] width 240 height 30
type input "acr"
click at [566, 588] on label at bounding box center [569, 589] width 14 height 14
click at [566, 588] on input "checkbox" at bounding box center [568, 590] width 13 height 13
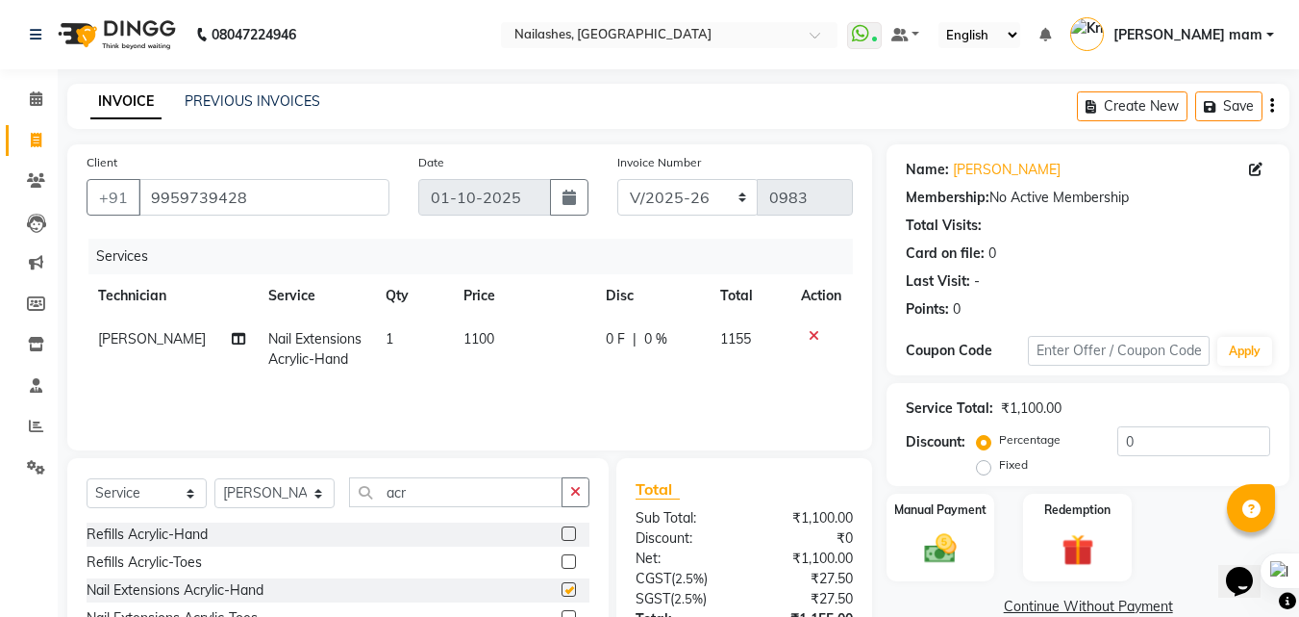
checkbox input "false"
click at [464, 336] on span "1100" at bounding box center [479, 338] width 31 height 17
select select "39885"
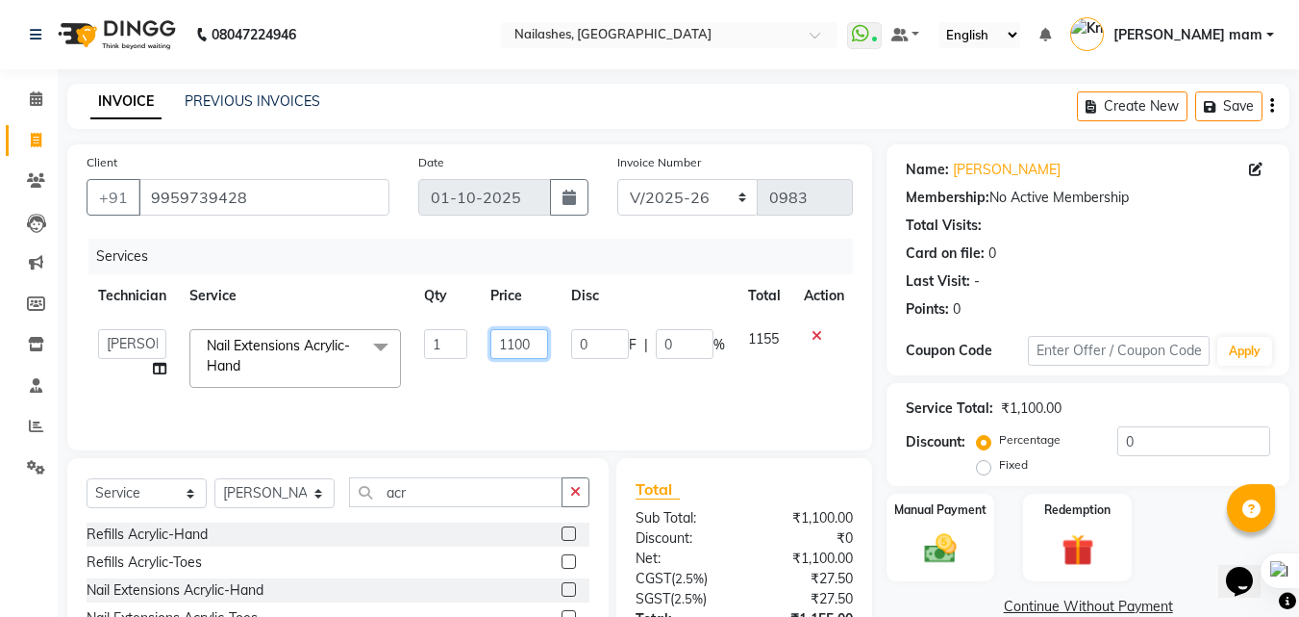
click at [507, 337] on input "1100" at bounding box center [520, 344] width 58 height 30
type input "1000"
click at [528, 390] on div "Services Technician Service Qty Price Disc Total Action Arshad ASHOLO Deepak [P…" at bounding box center [470, 335] width 767 height 192
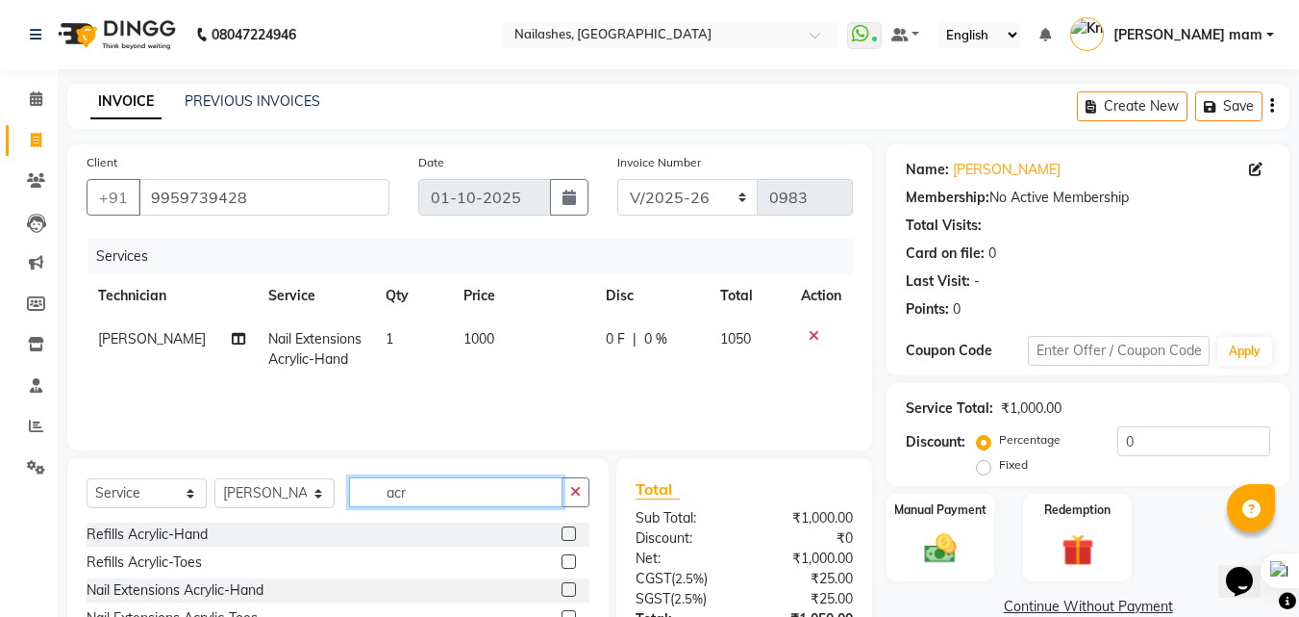
click at [482, 488] on input "acr" at bounding box center [456, 492] width 214 height 30
type input "a"
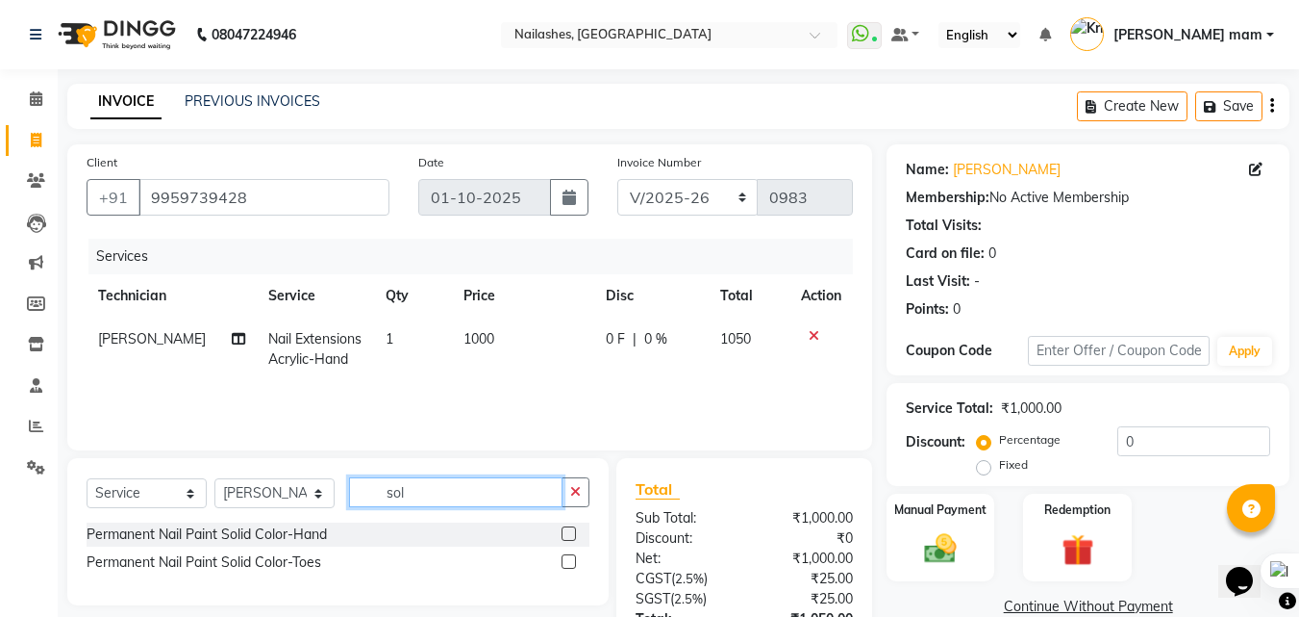
type input "sol"
click at [571, 529] on label at bounding box center [569, 533] width 14 height 14
click at [571, 529] on input "checkbox" at bounding box center [568, 534] width 13 height 13
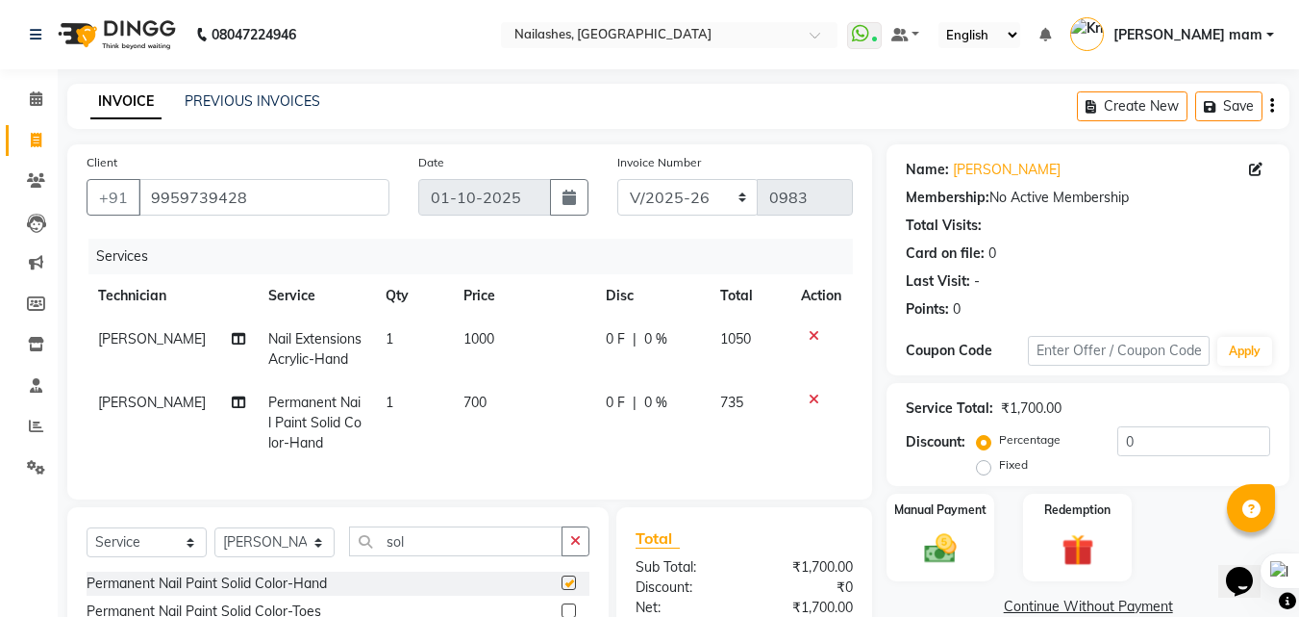
checkbox input "false"
click at [469, 404] on span "700" at bounding box center [475, 401] width 23 height 17
select select "39885"
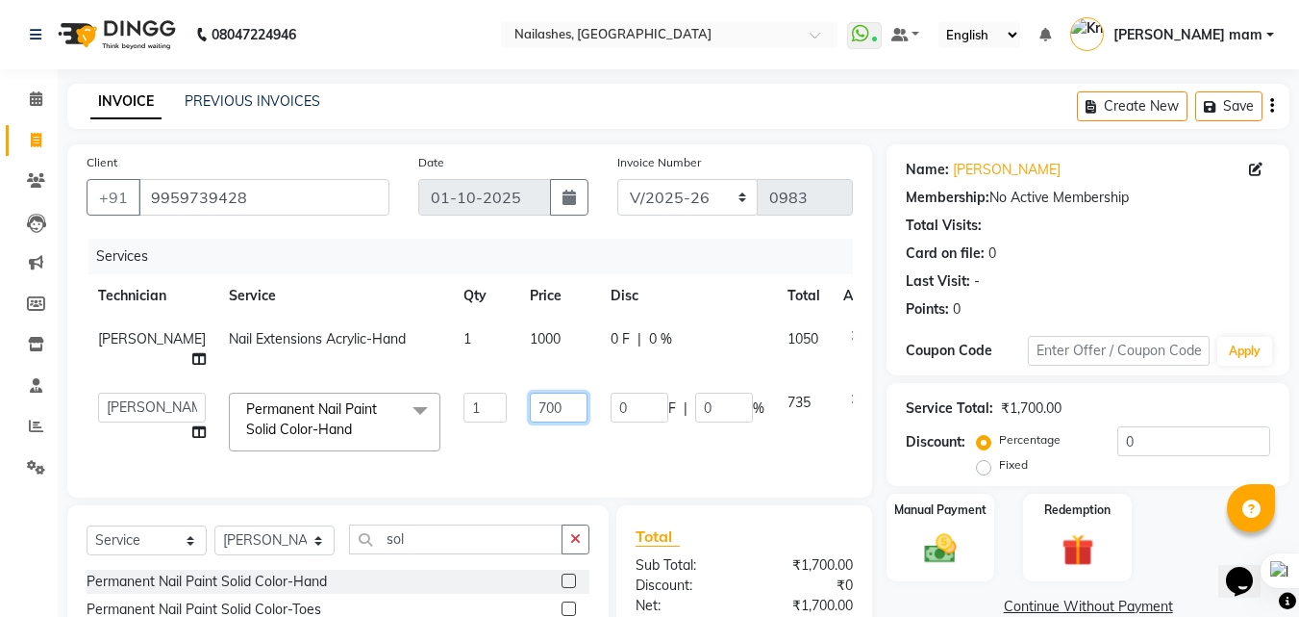
click at [541, 407] on input "700" at bounding box center [559, 407] width 58 height 30
type input "7"
type input "500"
click at [438, 552] on input "sol" at bounding box center [456, 539] width 214 height 30
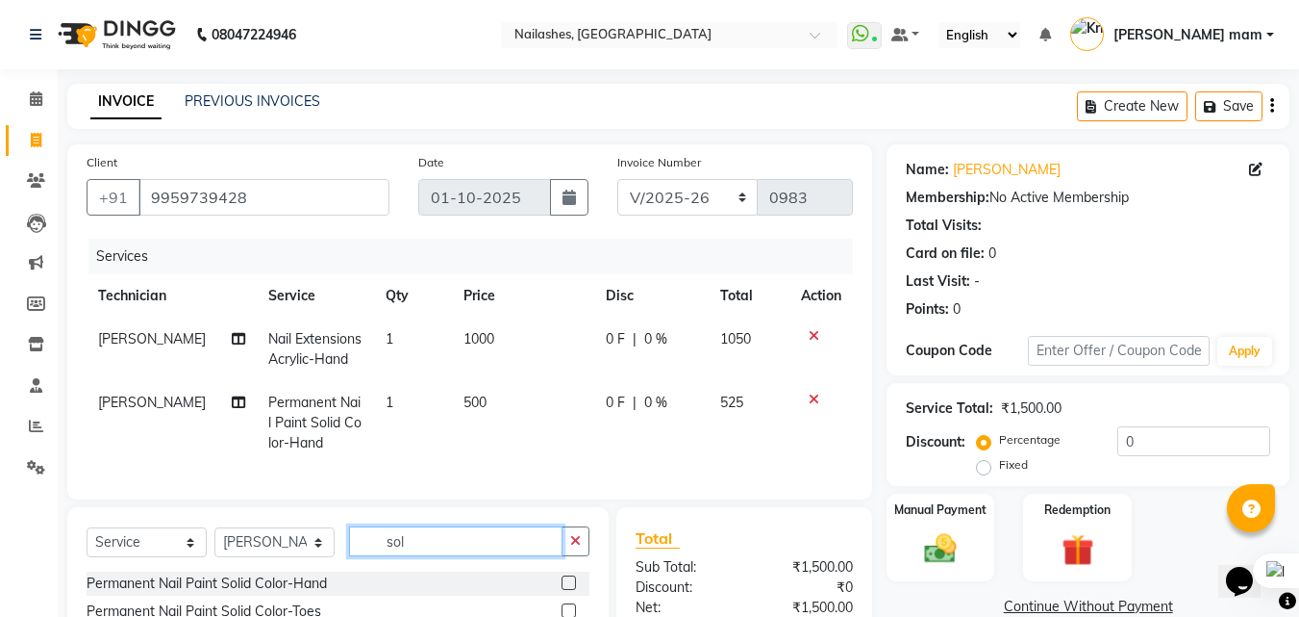
click at [438, 552] on input "sol" at bounding box center [456, 541] width 214 height 30
type input "gli"
click at [570, 590] on label at bounding box center [569, 582] width 14 height 14
click at [570, 590] on input "checkbox" at bounding box center [568, 583] width 13 height 13
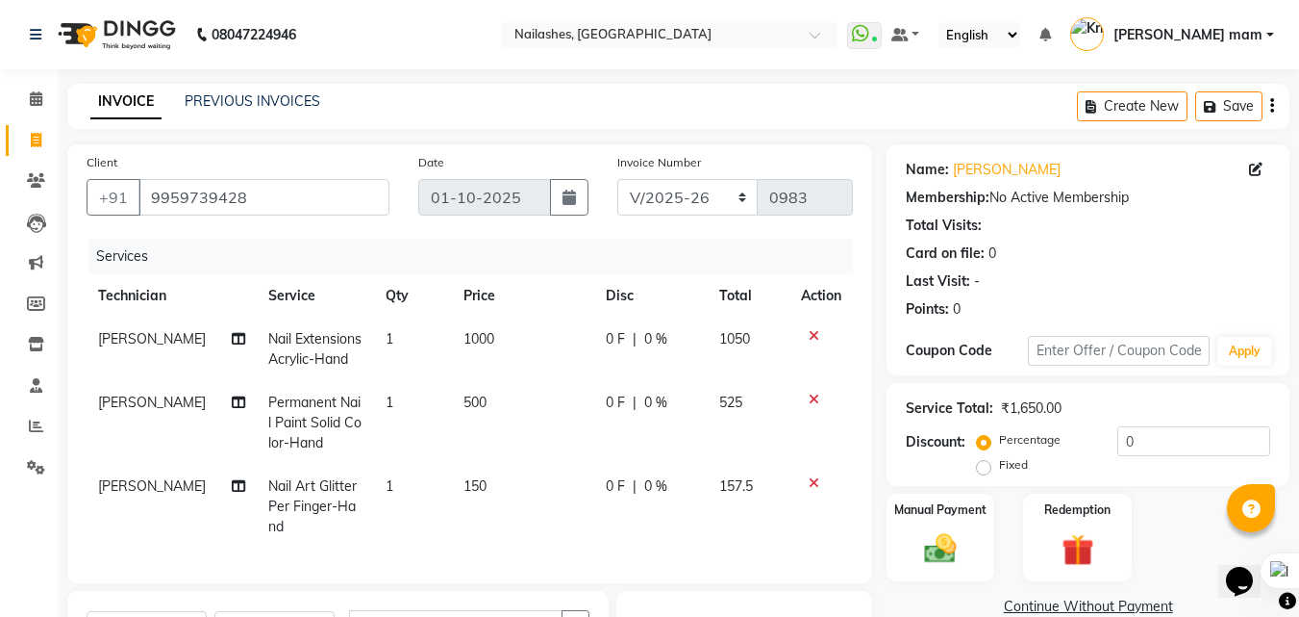
checkbox input "false"
click at [384, 484] on td "1" at bounding box center [413, 507] width 78 height 84
select select "39885"
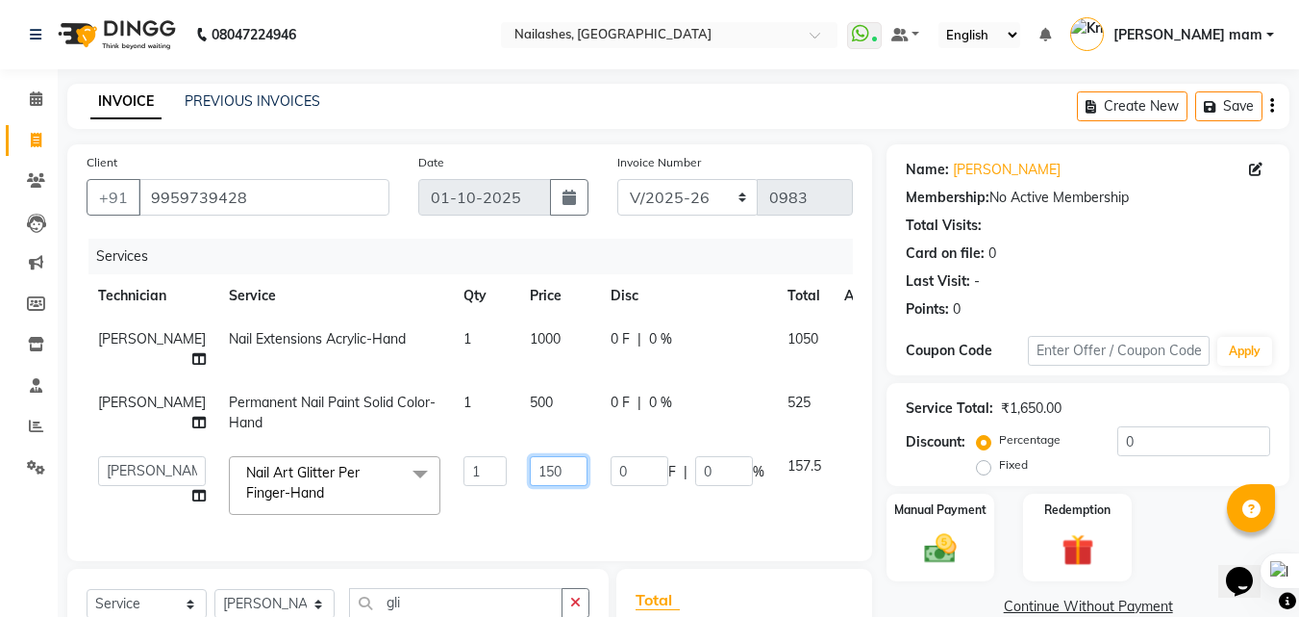
click at [530, 464] on input "150" at bounding box center [559, 471] width 58 height 30
type input "200"
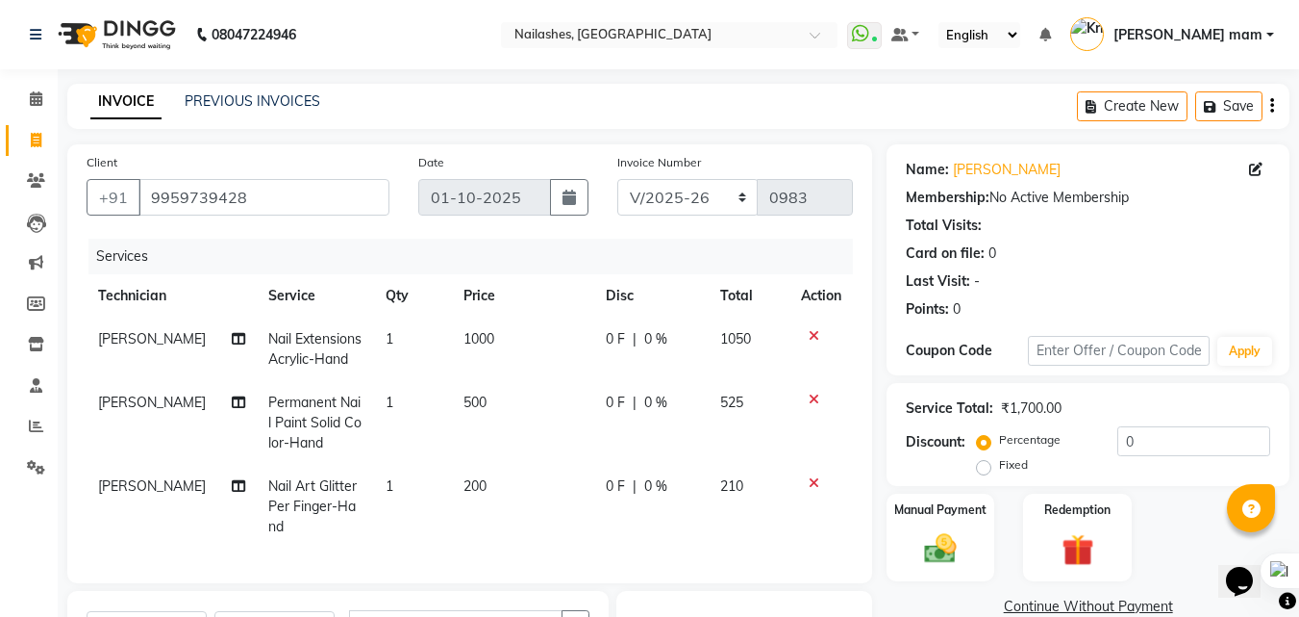
click at [569, 522] on tr "[PERSON_NAME] Nail Art Glitter Per Finger-Hand 1 200 0 F | 0 % 210" at bounding box center [470, 507] width 767 height 84
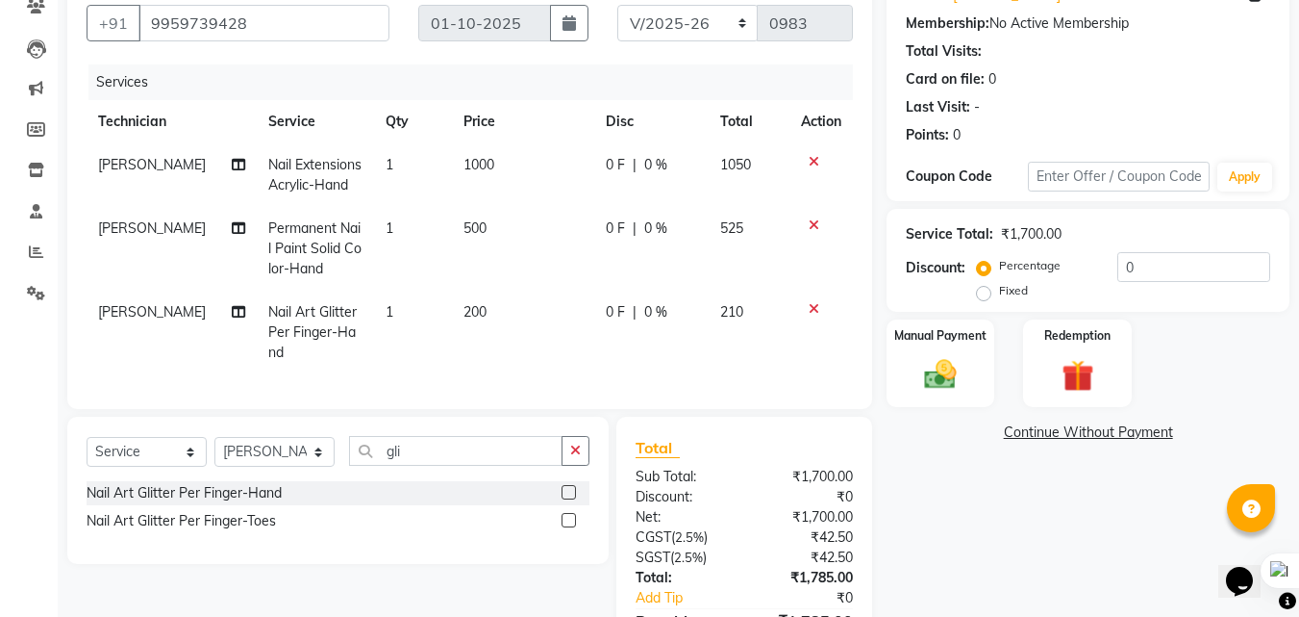
scroll to position [287, 0]
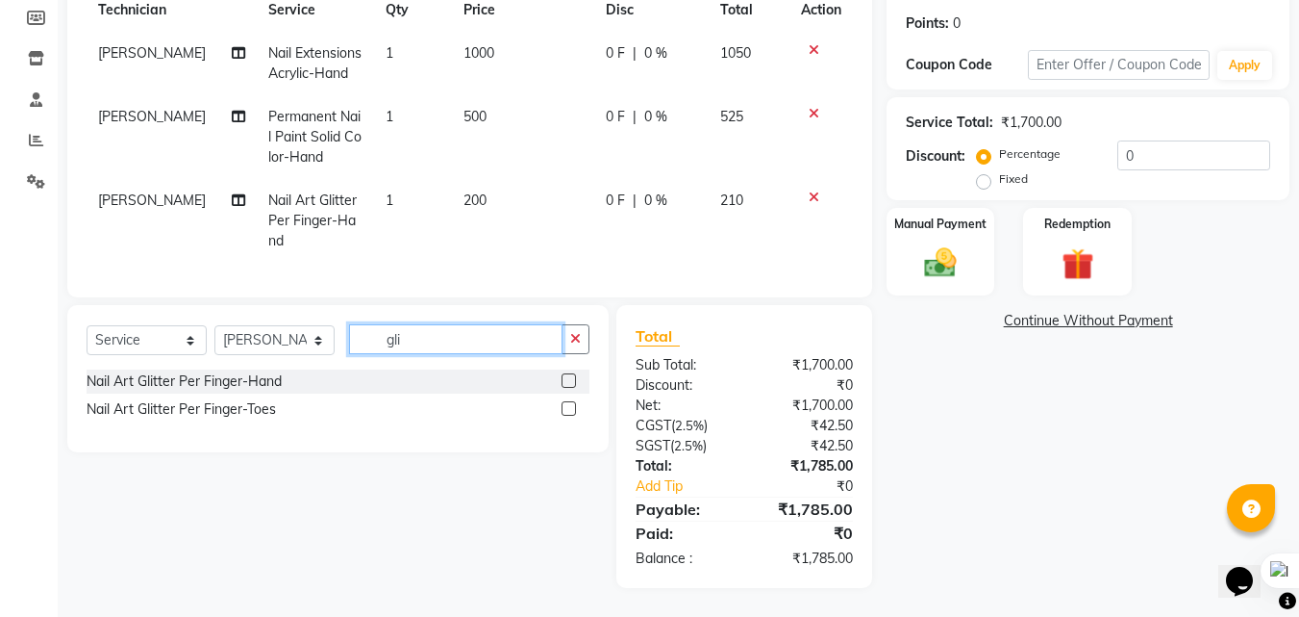
click at [430, 351] on input "gli" at bounding box center [456, 339] width 214 height 30
type input "g"
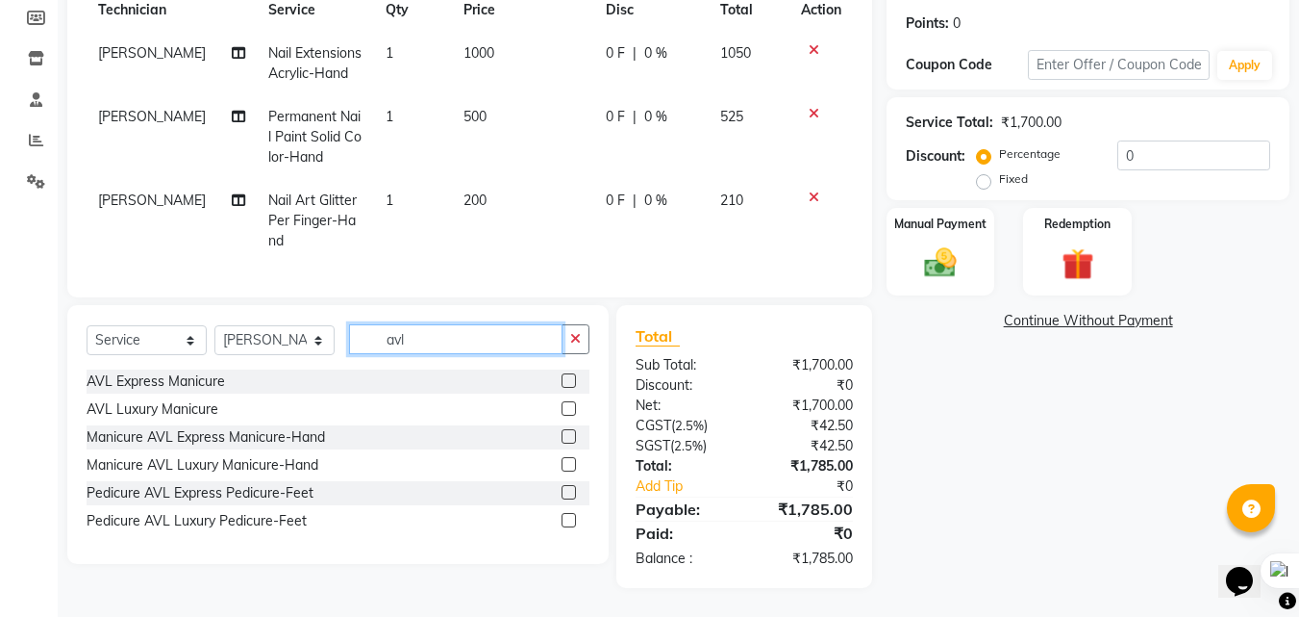
type input "avl"
click at [568, 499] on label at bounding box center [569, 492] width 14 height 14
click at [568, 499] on input "checkbox" at bounding box center [568, 493] width 13 height 13
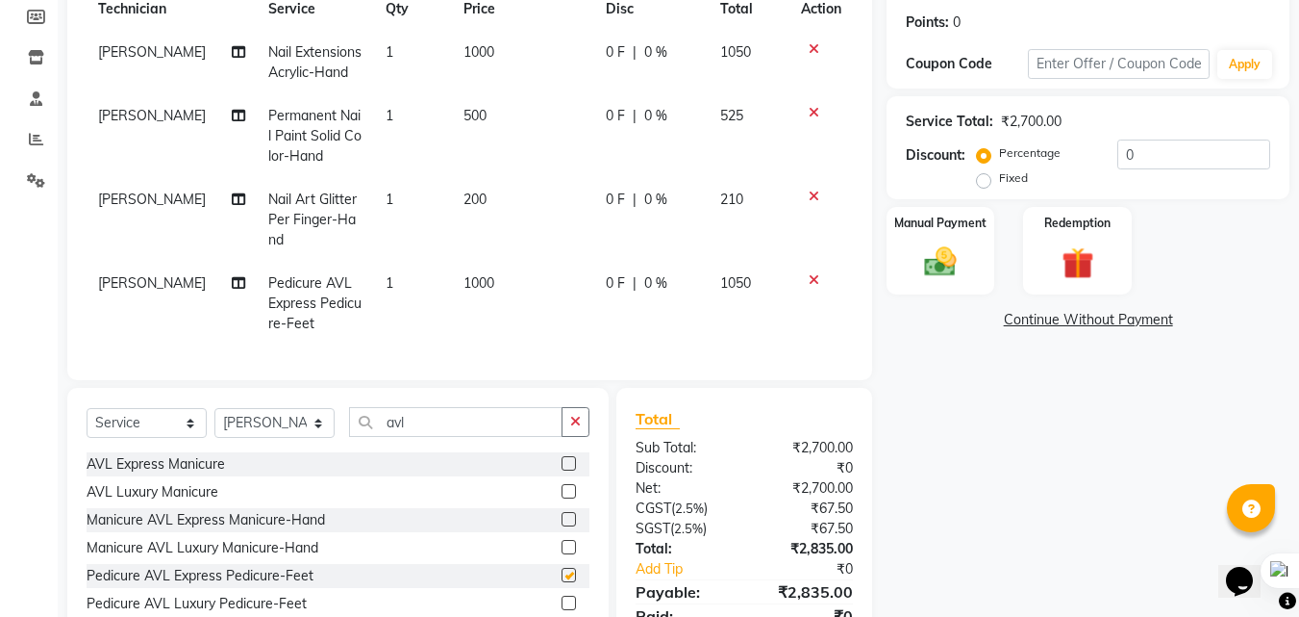
checkbox input "false"
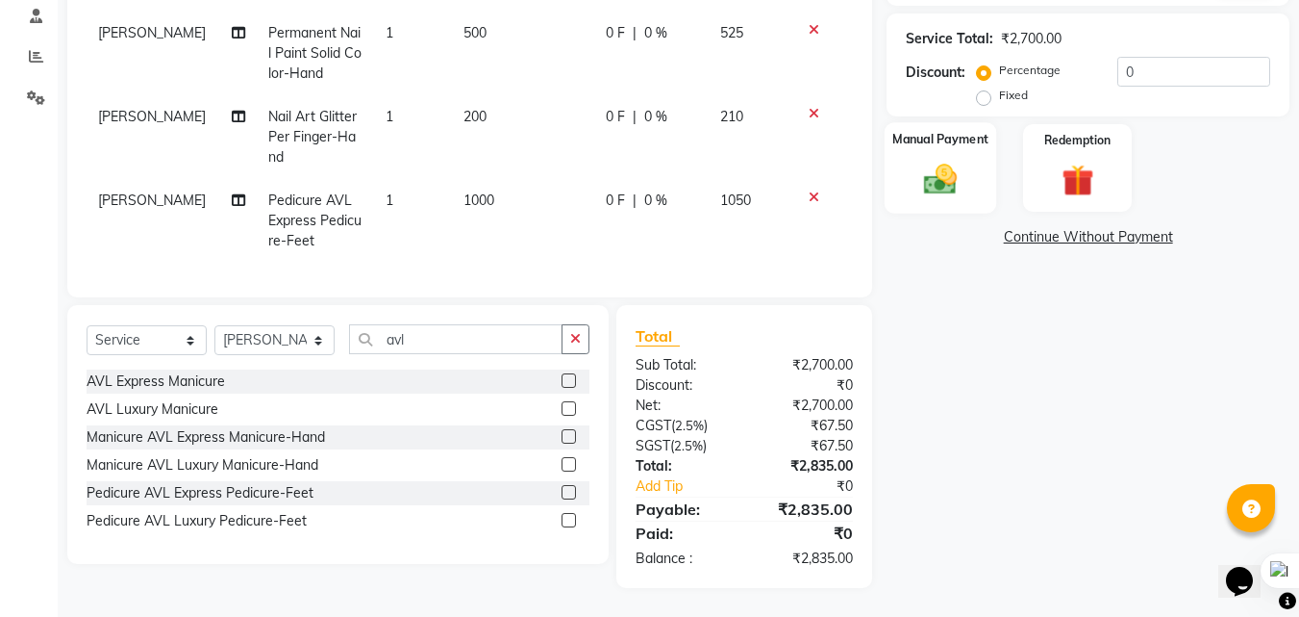
click at [961, 180] on img at bounding box center [941, 179] width 54 height 38
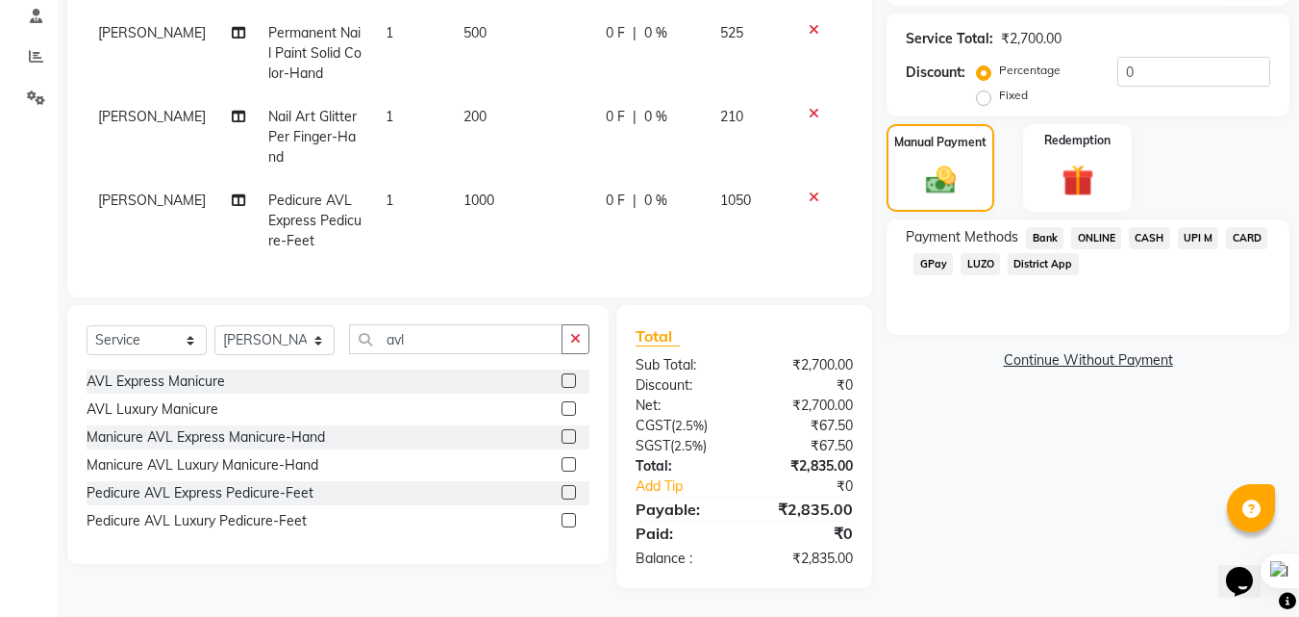
click at [1202, 229] on span "UPI M" at bounding box center [1198, 238] width 41 height 22
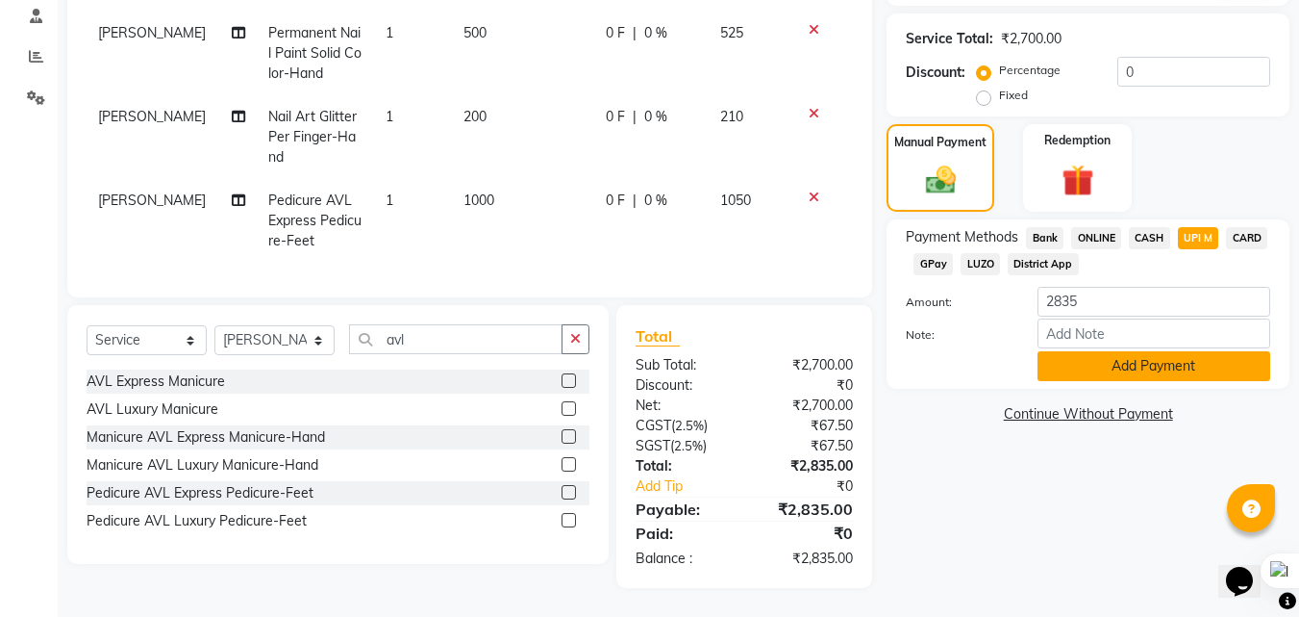
click at [1145, 365] on button "Add Payment" at bounding box center [1154, 366] width 233 height 30
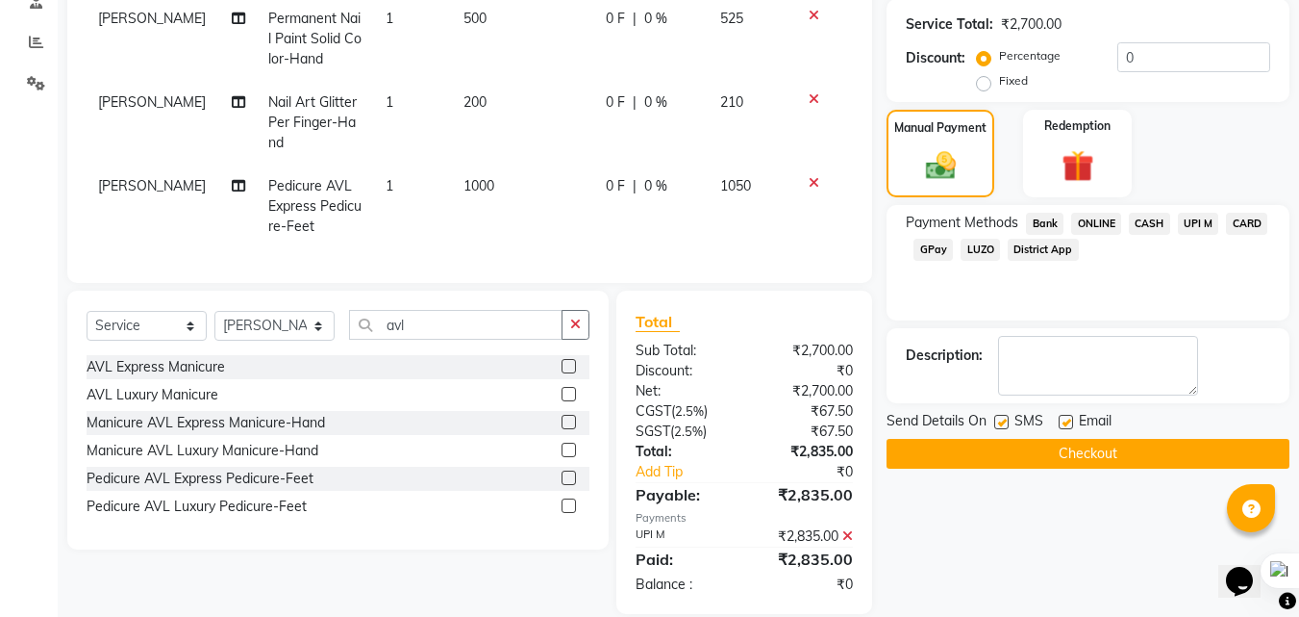
click at [1065, 450] on button "Checkout" at bounding box center [1088, 454] width 403 height 30
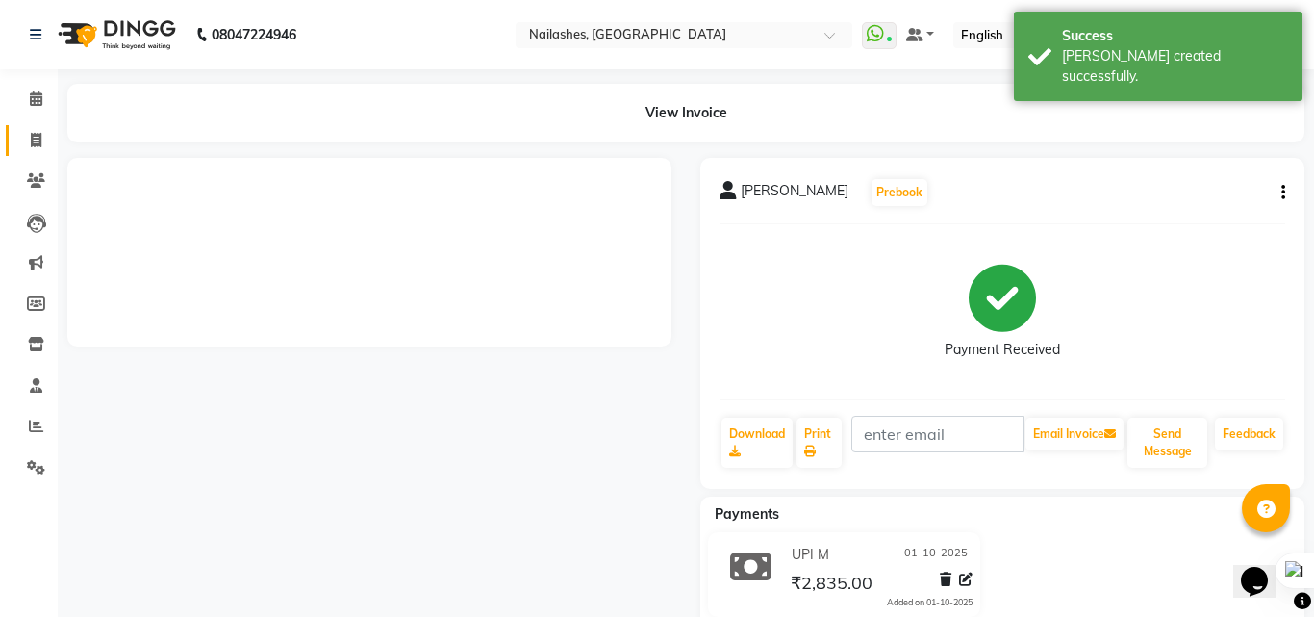
click at [38, 141] on icon at bounding box center [36, 140] width 11 height 14
select select "service"
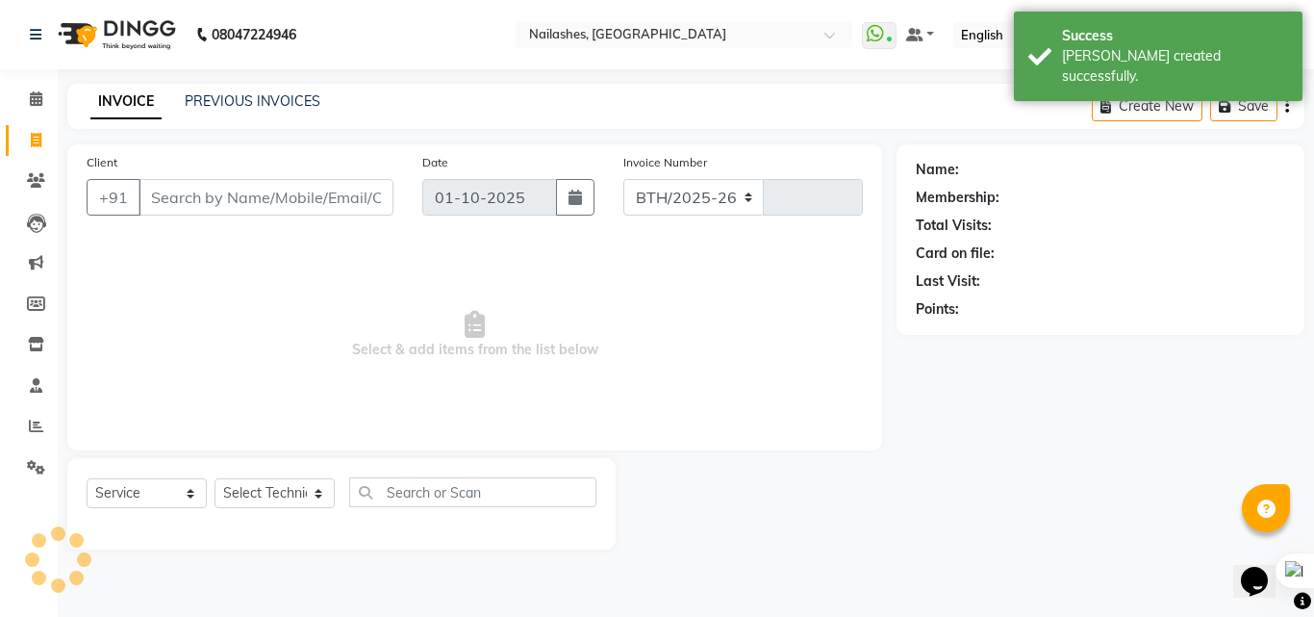
select select "5759"
type input "0984"
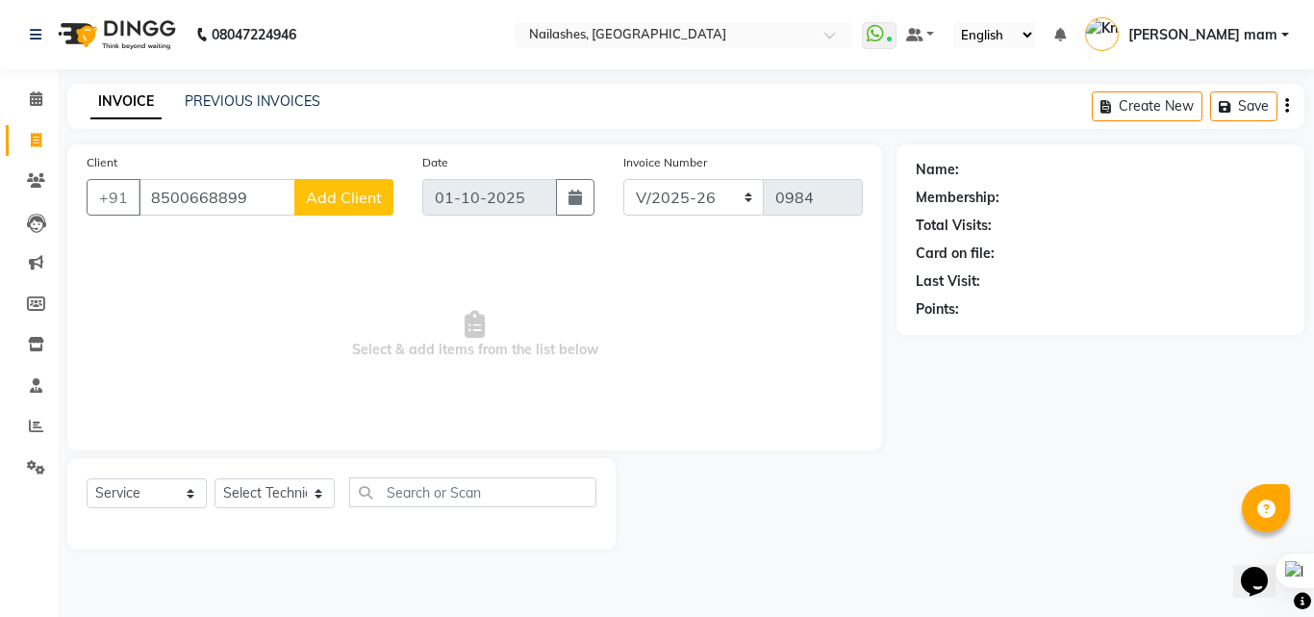
type input "8500668899"
click at [351, 195] on span "Add Client" at bounding box center [344, 197] width 76 height 19
select select "21"
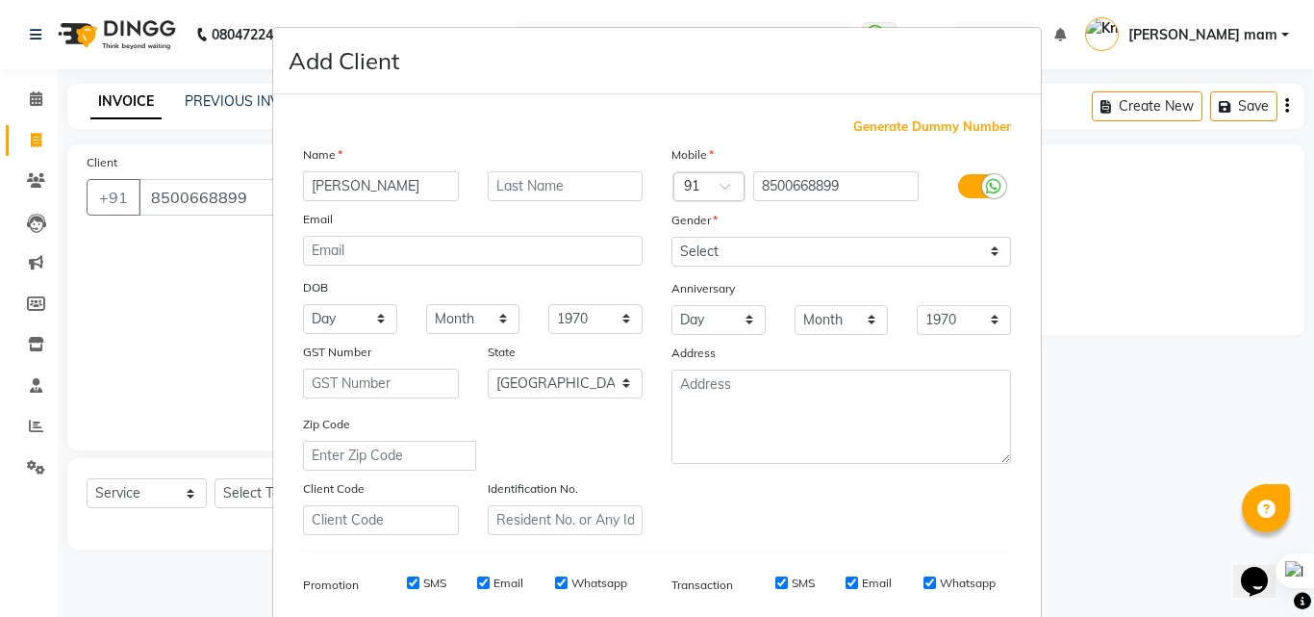
type input "[PERSON_NAME]"
click at [713, 242] on select "Select [DEMOGRAPHIC_DATA] [DEMOGRAPHIC_DATA] Other Prefer Not To Say" at bounding box center [841, 252] width 340 height 30
select select "[DEMOGRAPHIC_DATA]"
click at [671, 237] on select "Select [DEMOGRAPHIC_DATA] [DEMOGRAPHIC_DATA] Other Prefer Not To Say" at bounding box center [841, 252] width 340 height 30
click at [555, 386] on select "Select [GEOGRAPHIC_DATA] [GEOGRAPHIC_DATA] [GEOGRAPHIC_DATA] [GEOGRAPHIC_DATA] …" at bounding box center [566, 383] width 156 height 30
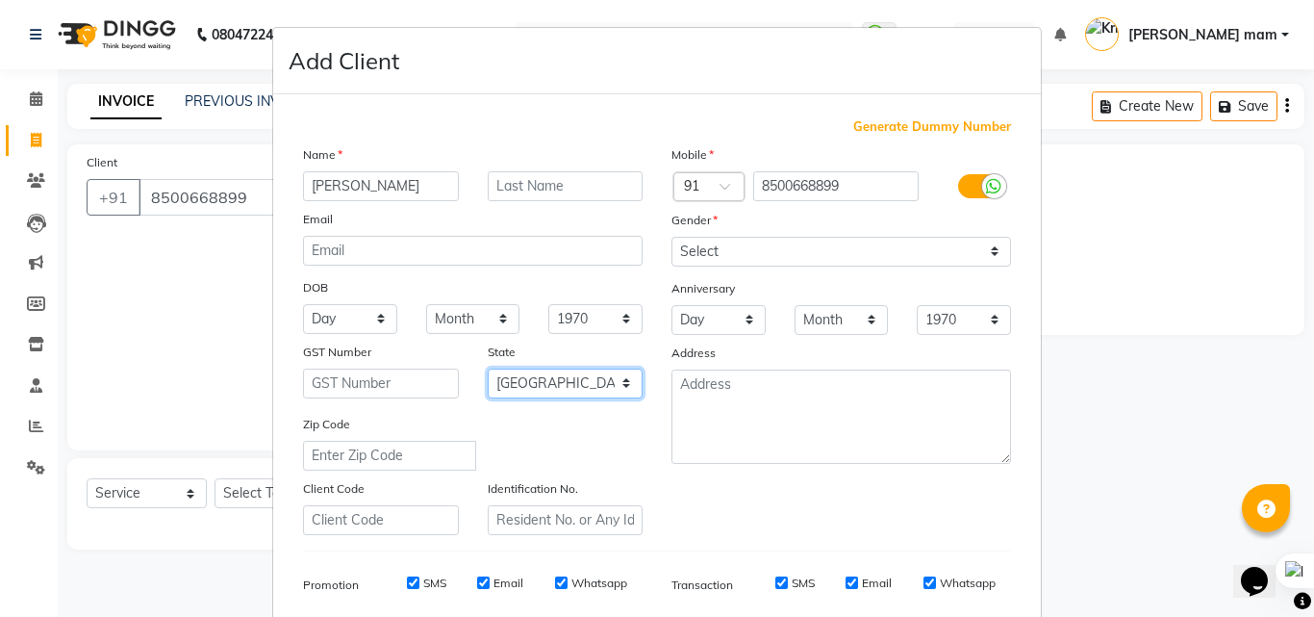
select select "35"
click at [488, 368] on select "Select [GEOGRAPHIC_DATA] [GEOGRAPHIC_DATA] [GEOGRAPHIC_DATA] [GEOGRAPHIC_DATA] …" at bounding box center [566, 383] width 156 height 30
click at [845, 580] on input "Email" at bounding box center [851, 582] width 13 height 13
checkbox input "false"
click at [477, 579] on input "Email" at bounding box center [483, 582] width 13 height 13
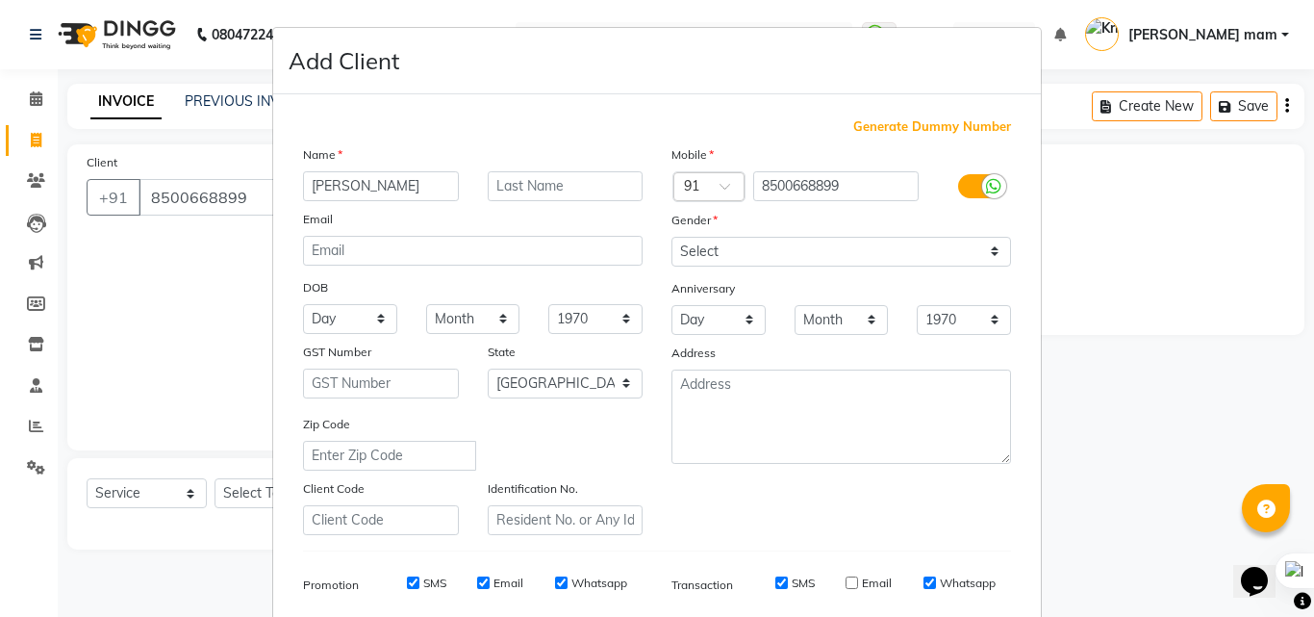
checkbox input "false"
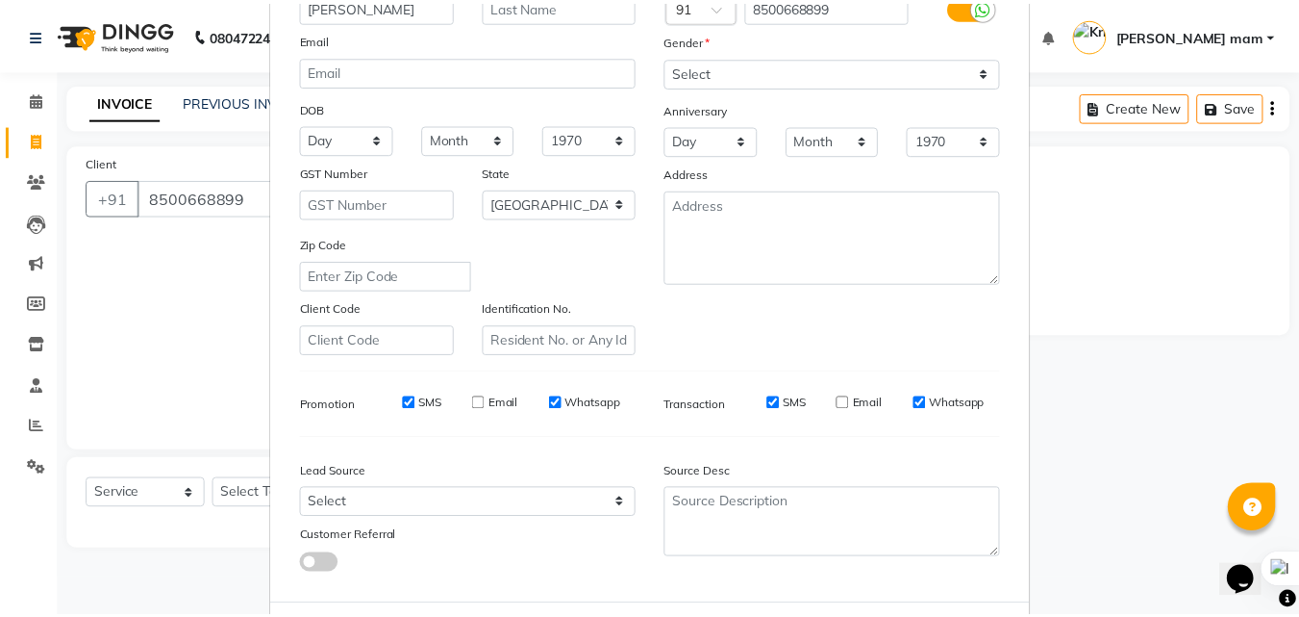
scroll to position [271, 0]
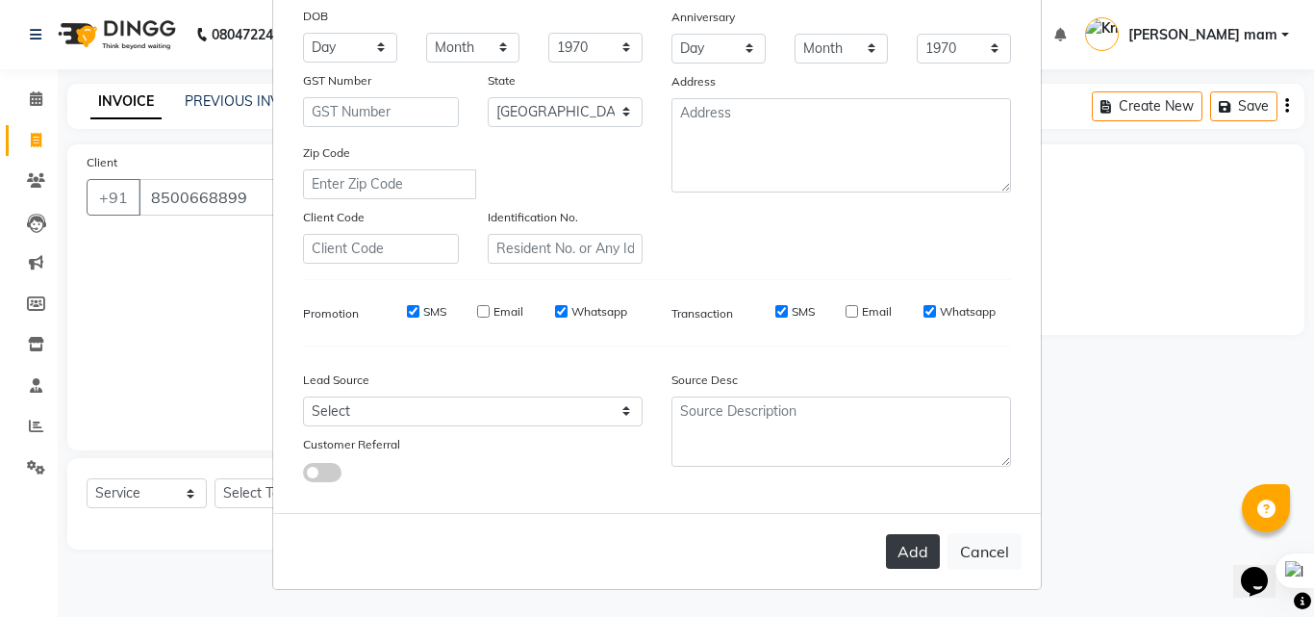
click at [904, 545] on button "Add" at bounding box center [913, 551] width 54 height 35
select select
select select "null"
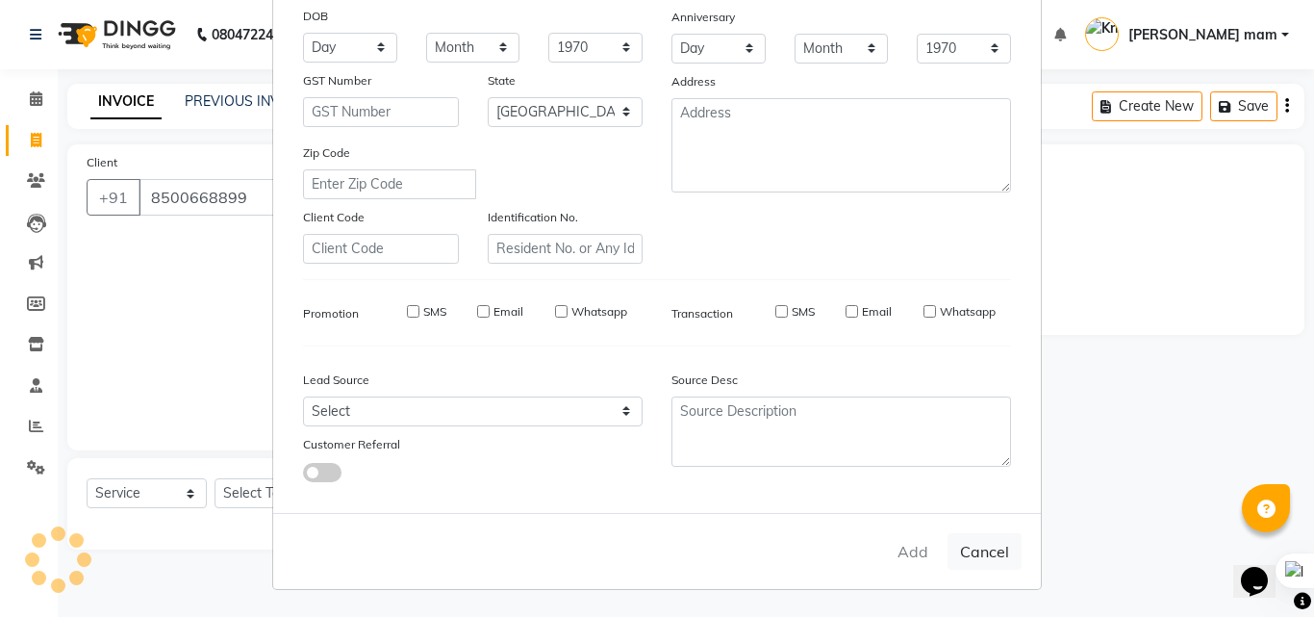
select select
checkbox input "false"
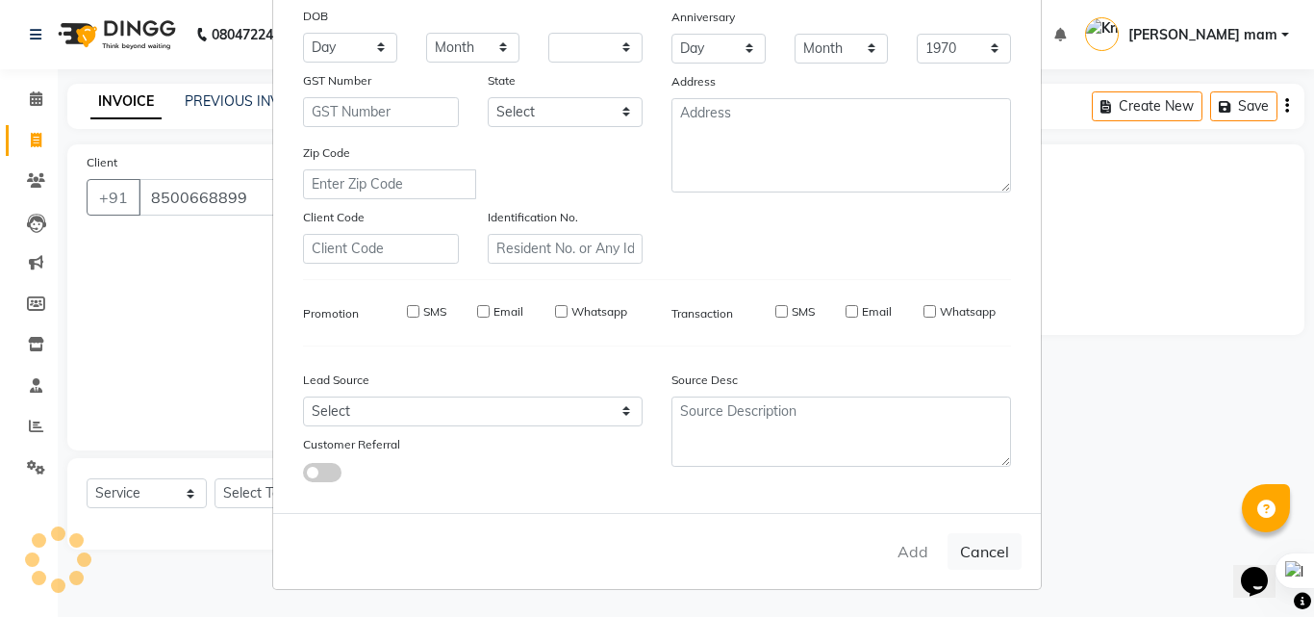
checkbox input "false"
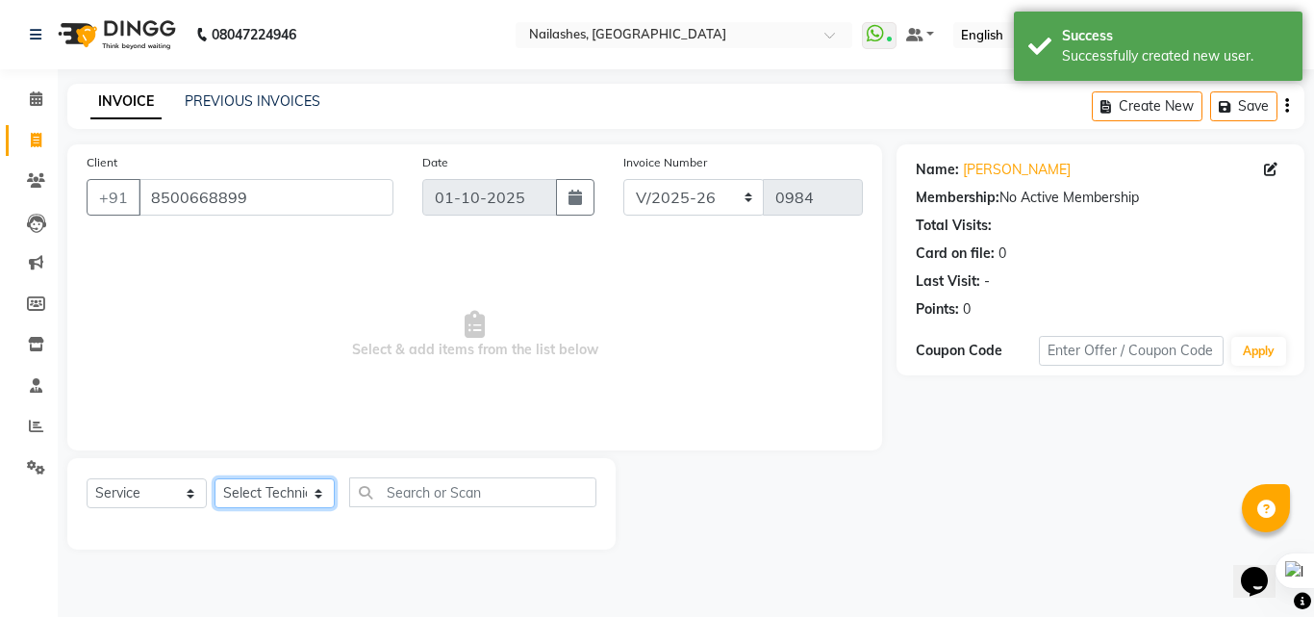
click at [260, 491] on select "Select Technician [PERSON_NAME] [PERSON_NAME] mam [PERSON_NAME]" at bounding box center [274, 493] width 120 height 30
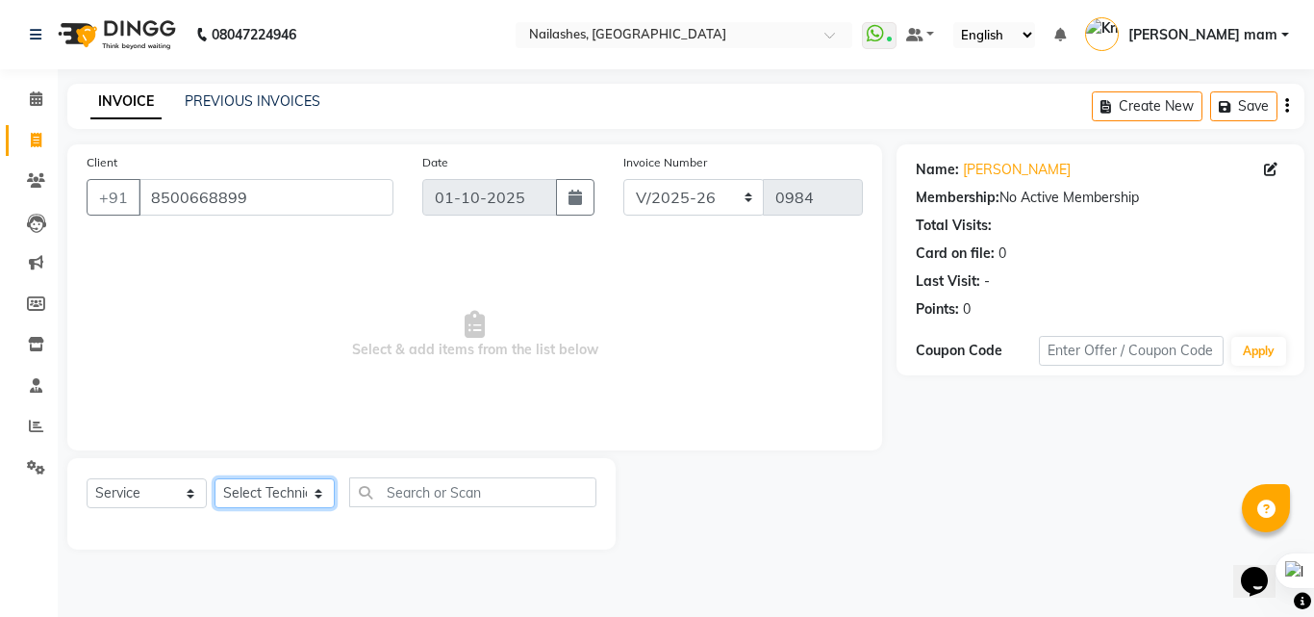
select select "89520"
click at [214, 478] on select "Select Technician [PERSON_NAME] [PERSON_NAME] mam [PERSON_NAME]" at bounding box center [274, 493] width 120 height 30
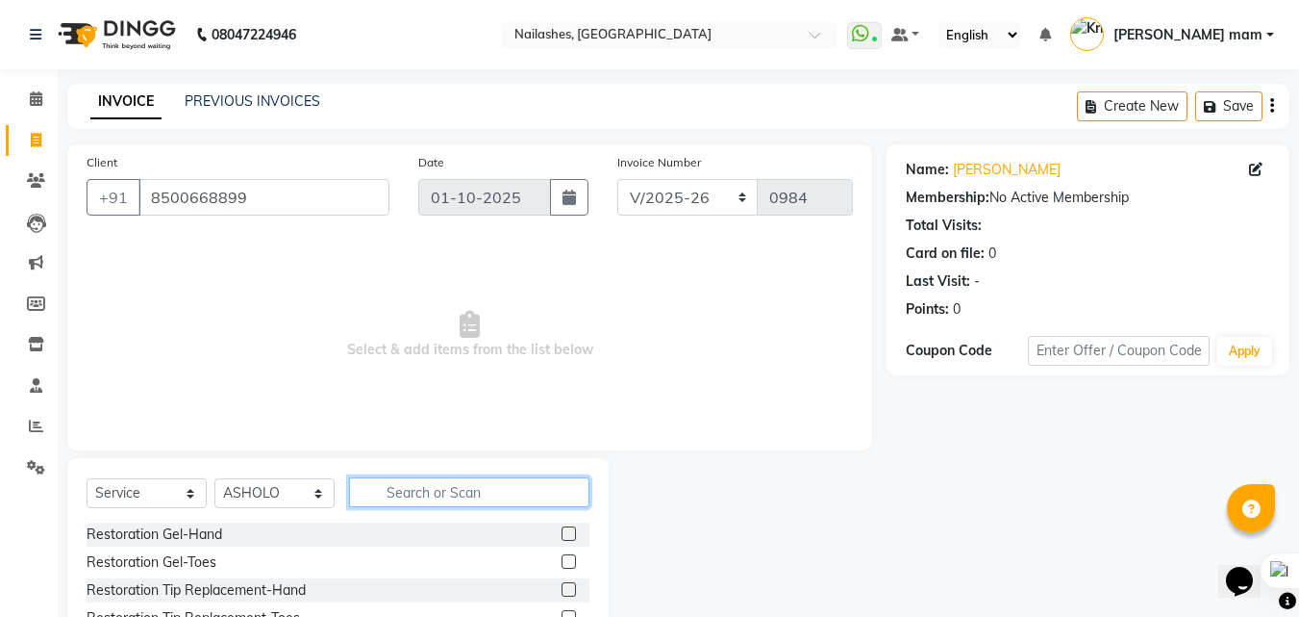
click at [445, 498] on input "text" at bounding box center [469, 492] width 240 height 30
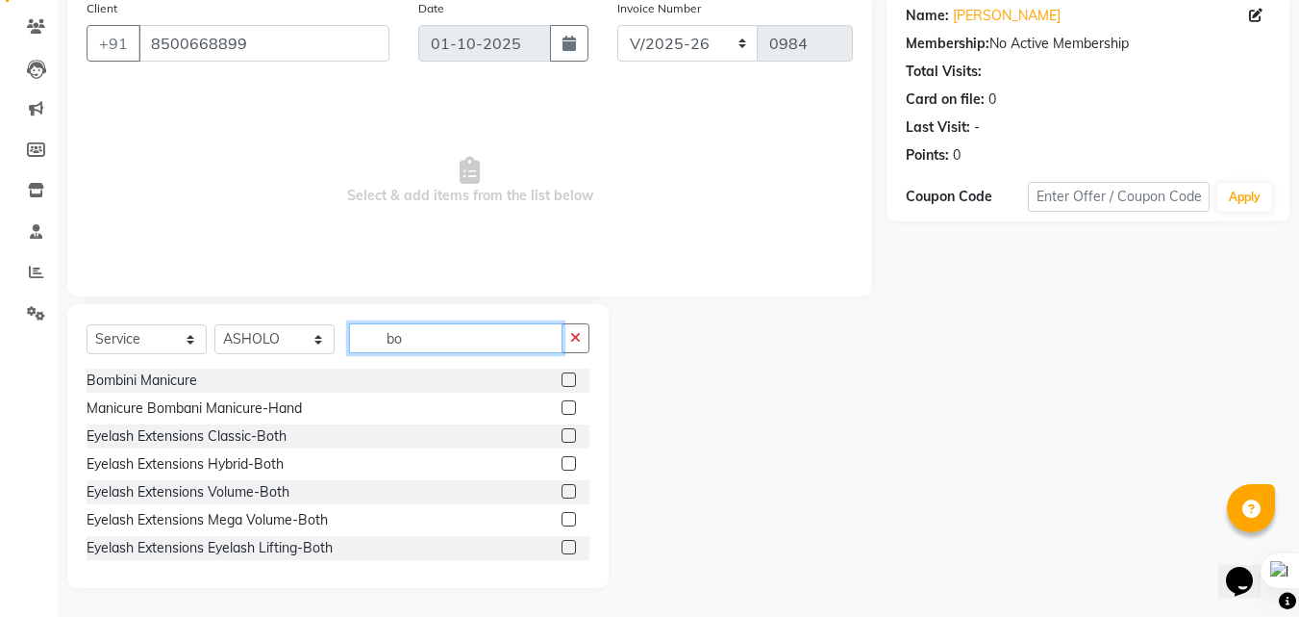
type input "bo"
click at [289, 376] on div "Bombini Manicure" at bounding box center [338, 380] width 503 height 24
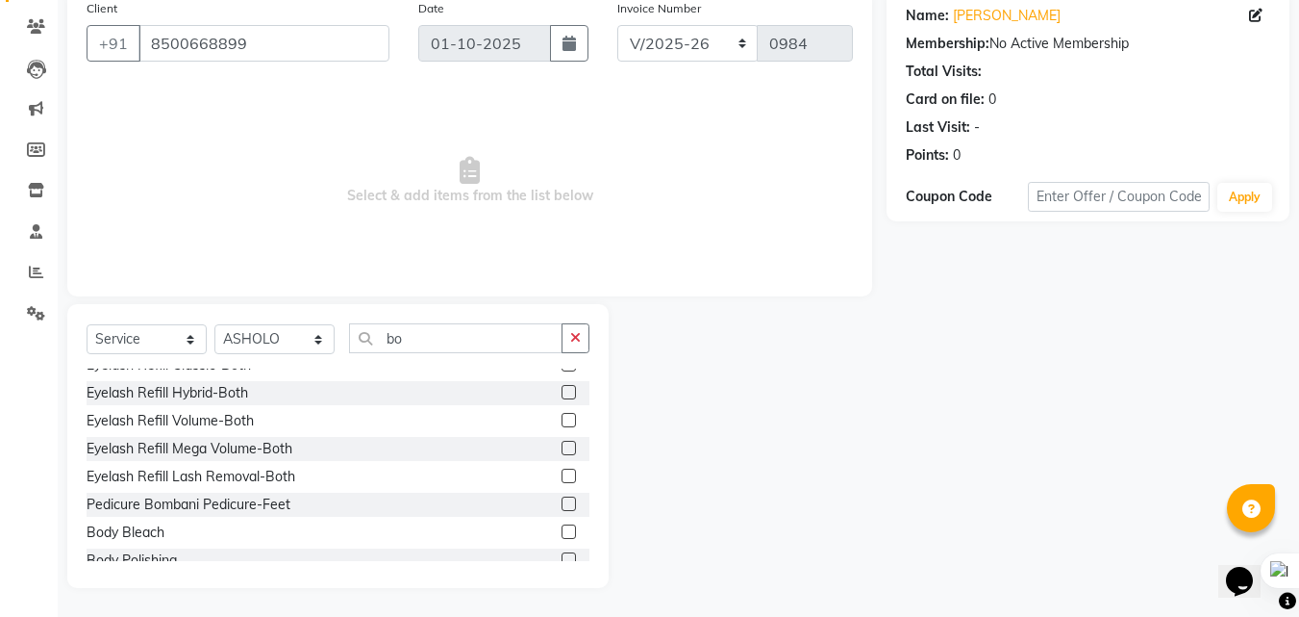
scroll to position [226, 0]
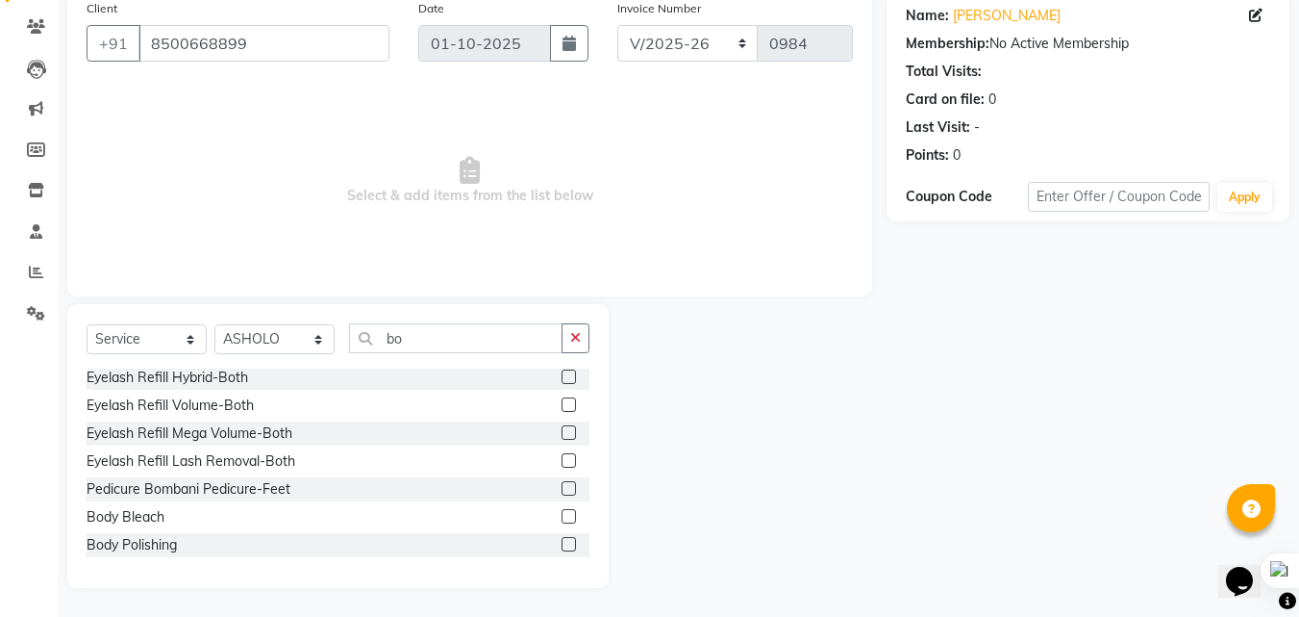
click at [562, 489] on label at bounding box center [569, 488] width 14 height 14
click at [562, 489] on input "checkbox" at bounding box center [568, 489] width 13 height 13
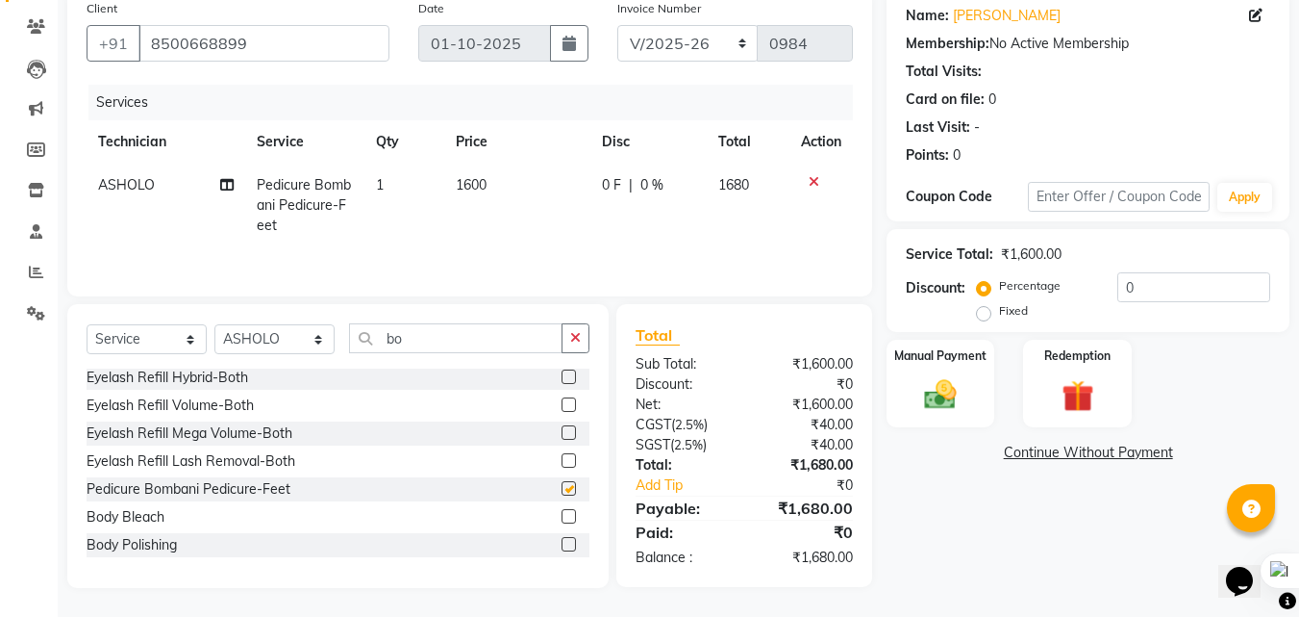
checkbox input "false"
click at [921, 405] on img at bounding box center [941, 394] width 54 height 38
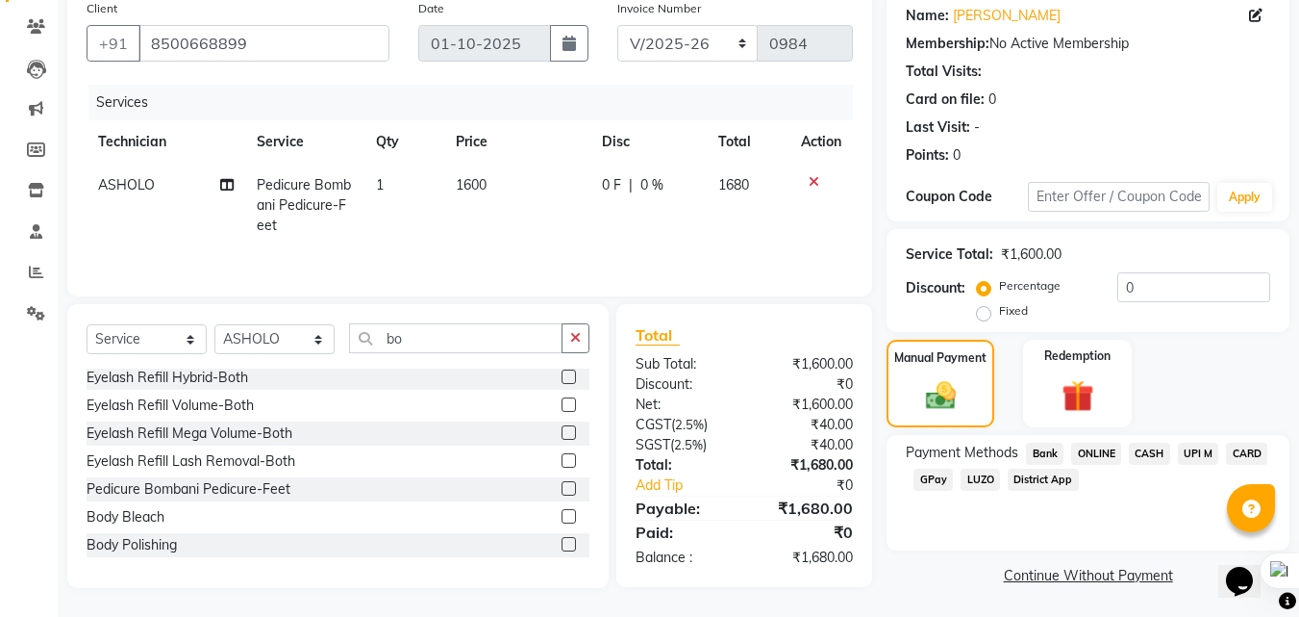
click at [1246, 451] on span "CARD" at bounding box center [1246, 453] width 41 height 22
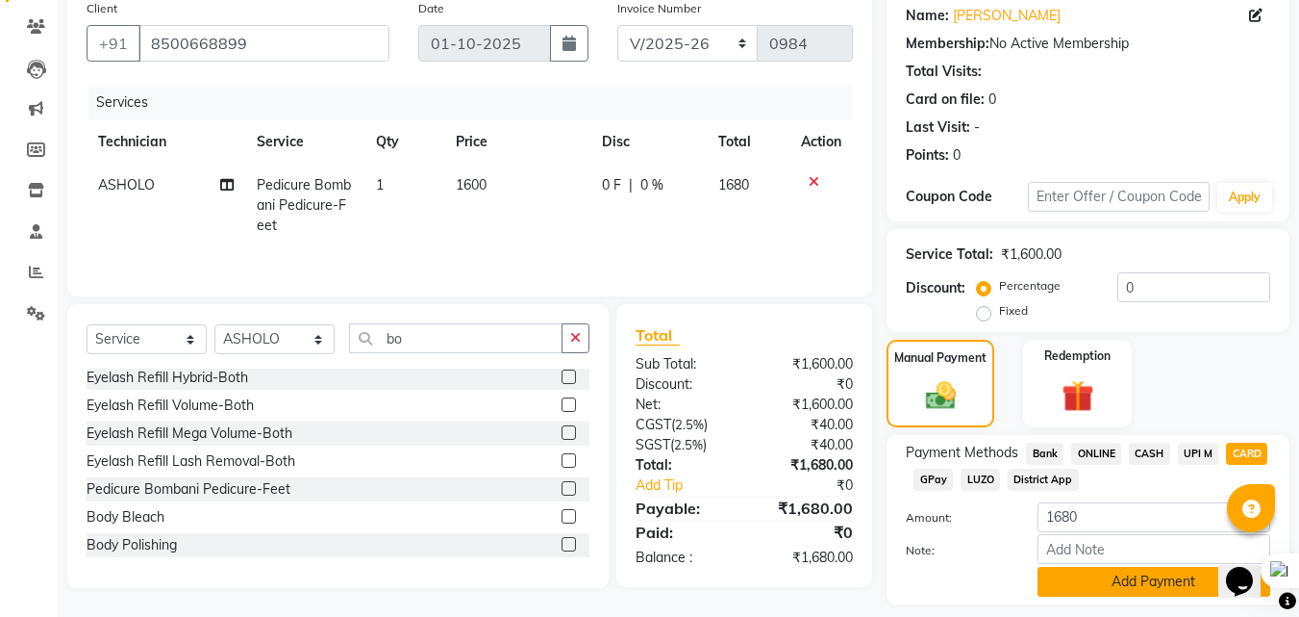
click at [1113, 583] on button "Add Payment" at bounding box center [1154, 581] width 233 height 30
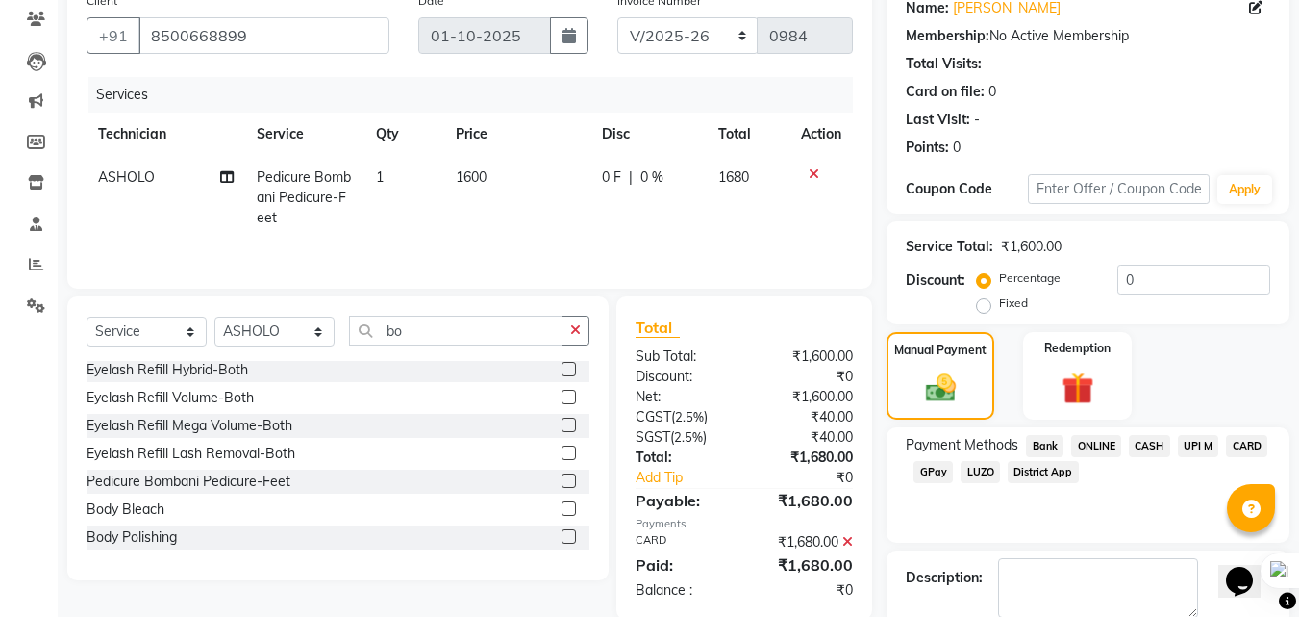
scroll to position [264, 0]
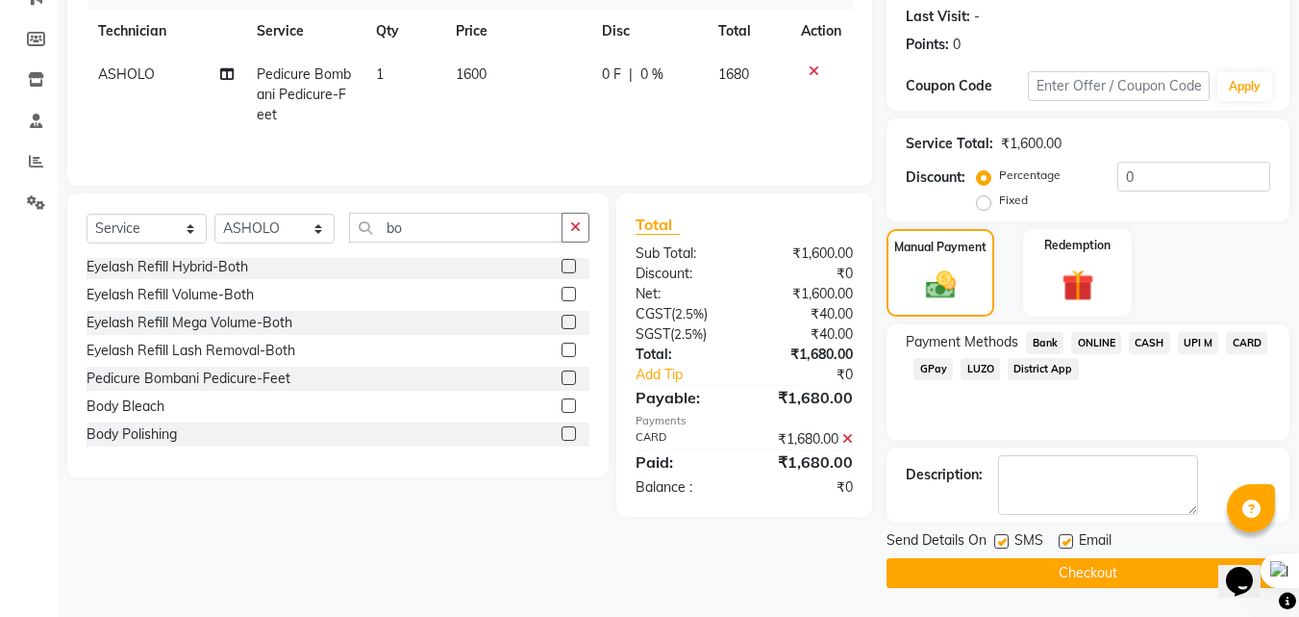
click at [1082, 566] on button "Checkout" at bounding box center [1088, 573] width 403 height 30
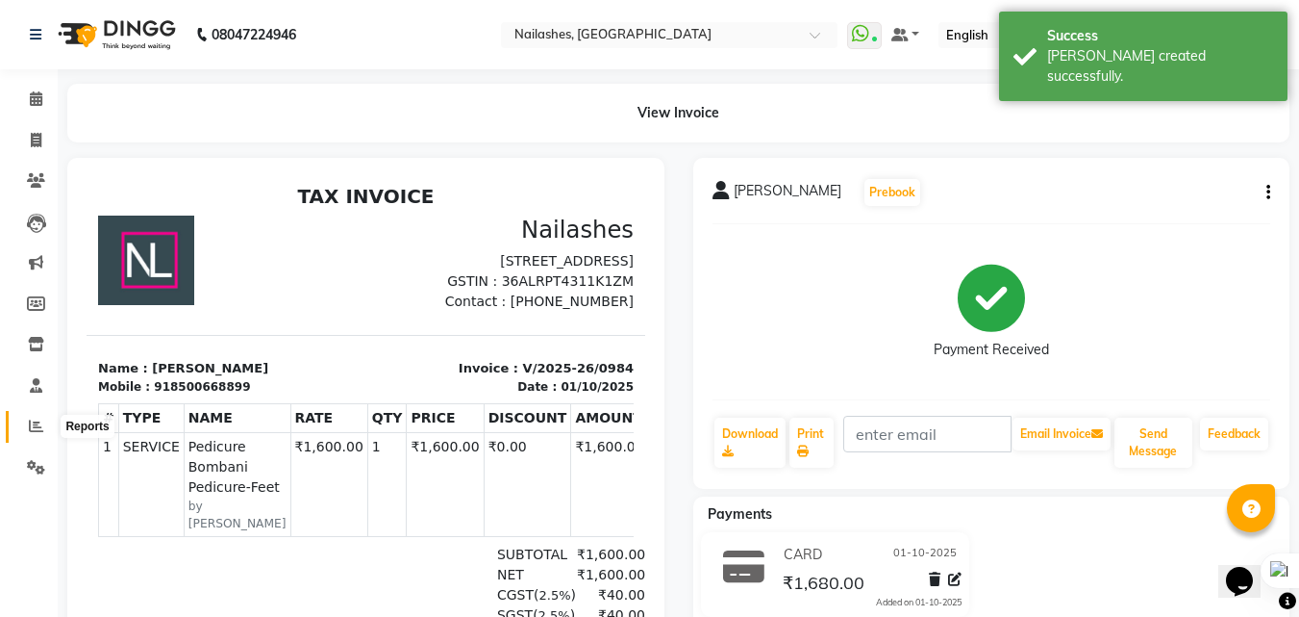
click at [37, 431] on icon at bounding box center [36, 425] width 14 height 14
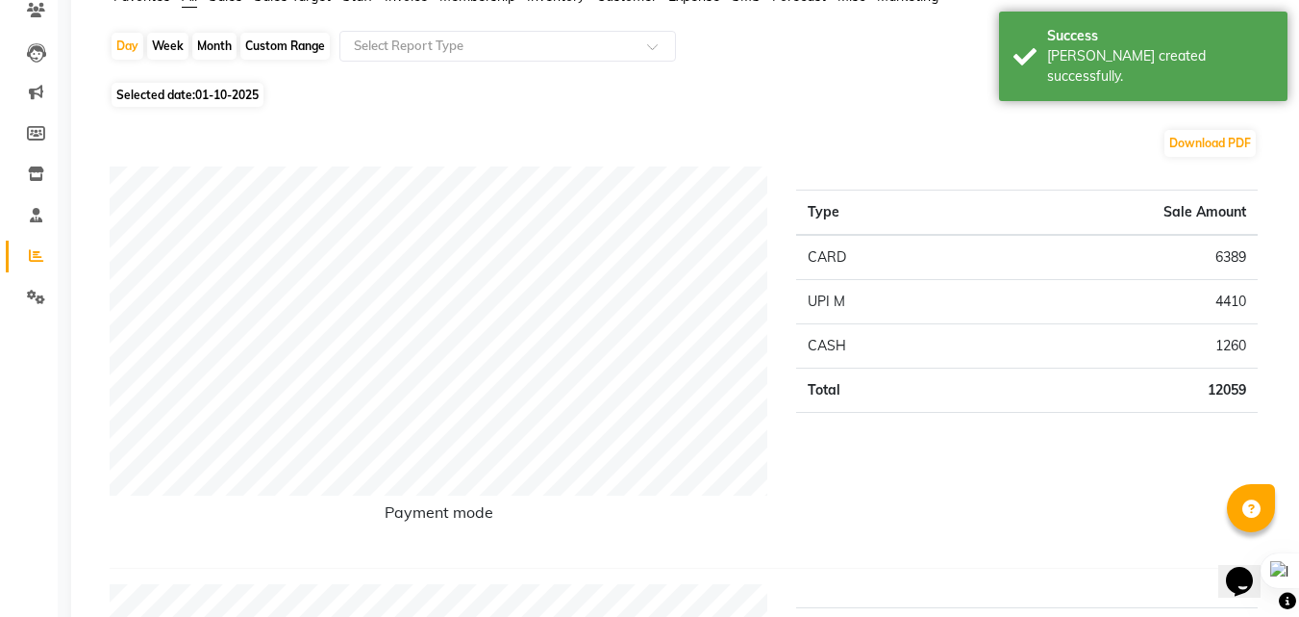
scroll to position [179, 0]
